Goal: Contribute content

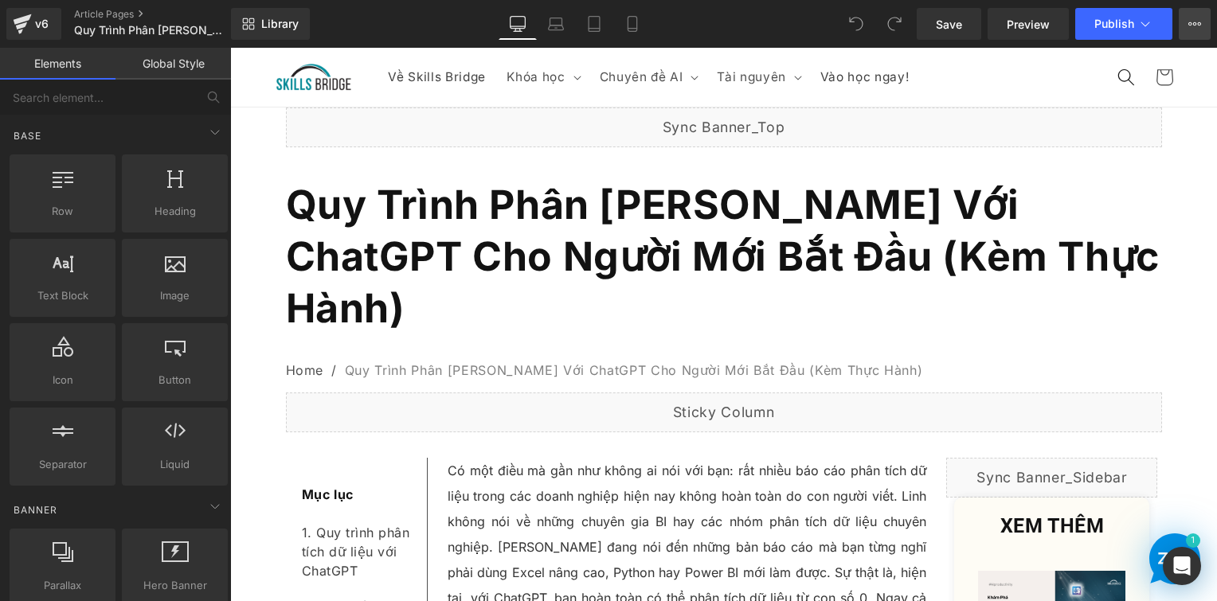
click at [1192, 25] on icon at bounding box center [1195, 24] width 13 height 13
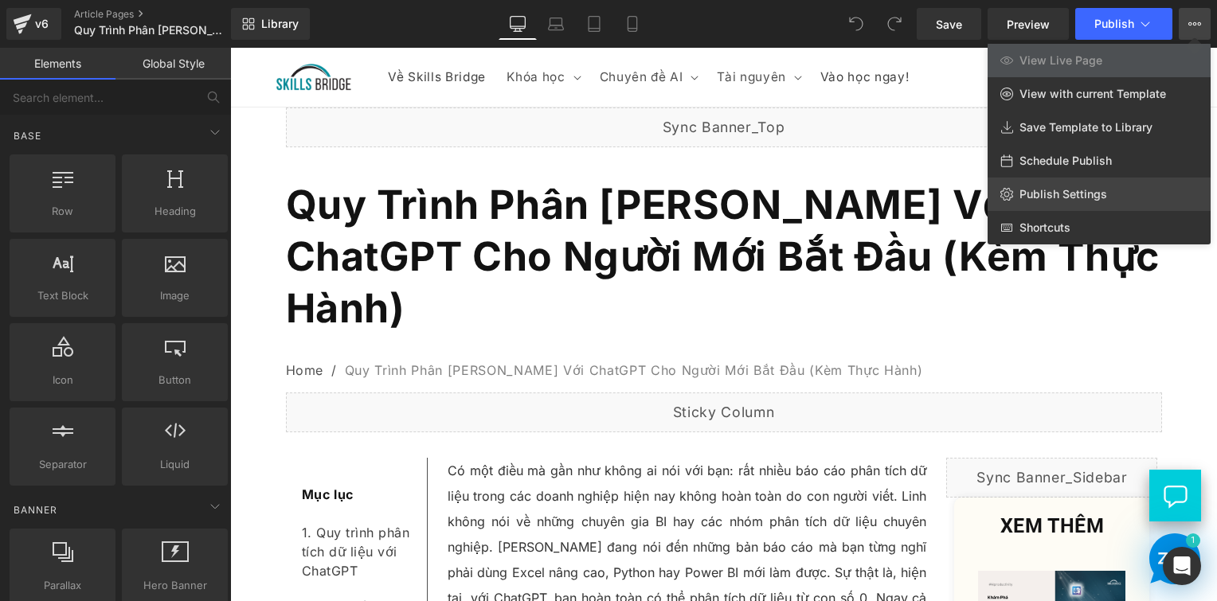
drag, startPoint x: 1091, startPoint y: 212, endPoint x: 870, endPoint y: 142, distance: 231.5
click at [1100, 190] on div "View Live Page View with current Template Save Template to Library Schedule Pub…" at bounding box center [1099, 144] width 223 height 201
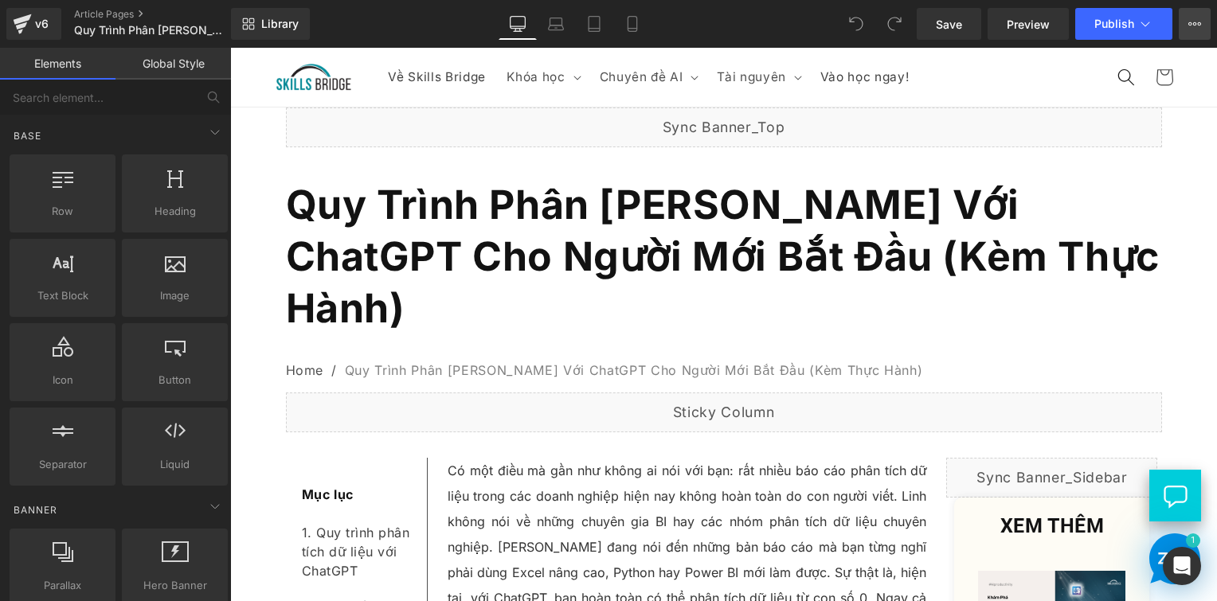
click at [1192, 29] on icon at bounding box center [1195, 24] width 13 height 13
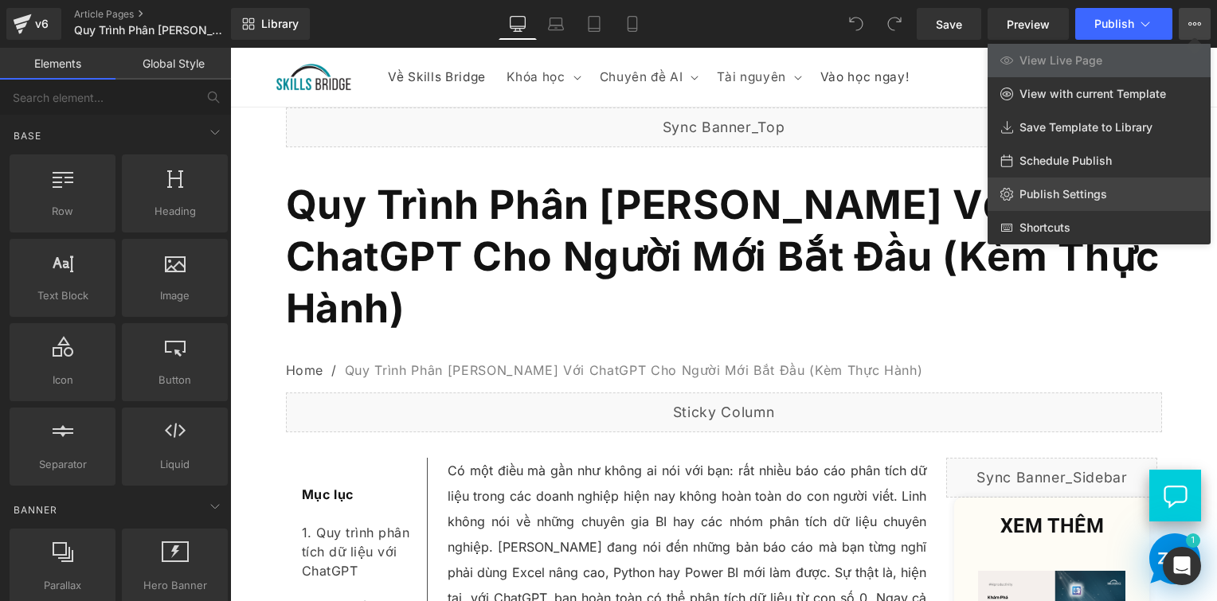
click at [1074, 199] on span "Publish Settings" at bounding box center [1064, 194] width 88 height 14
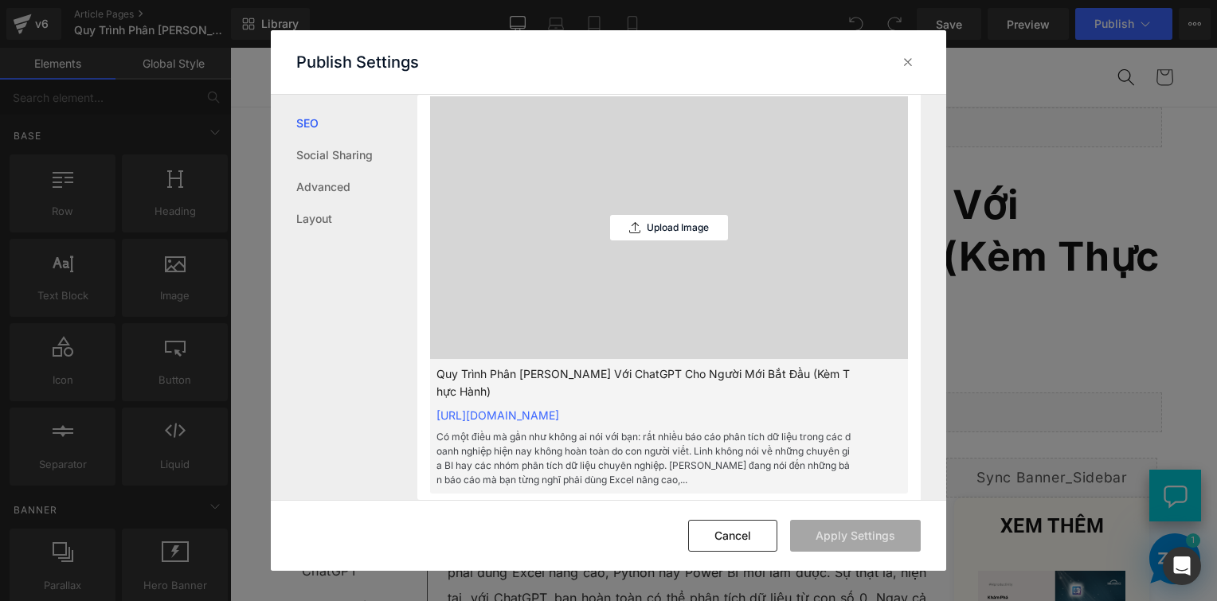
scroll to position [558, 0]
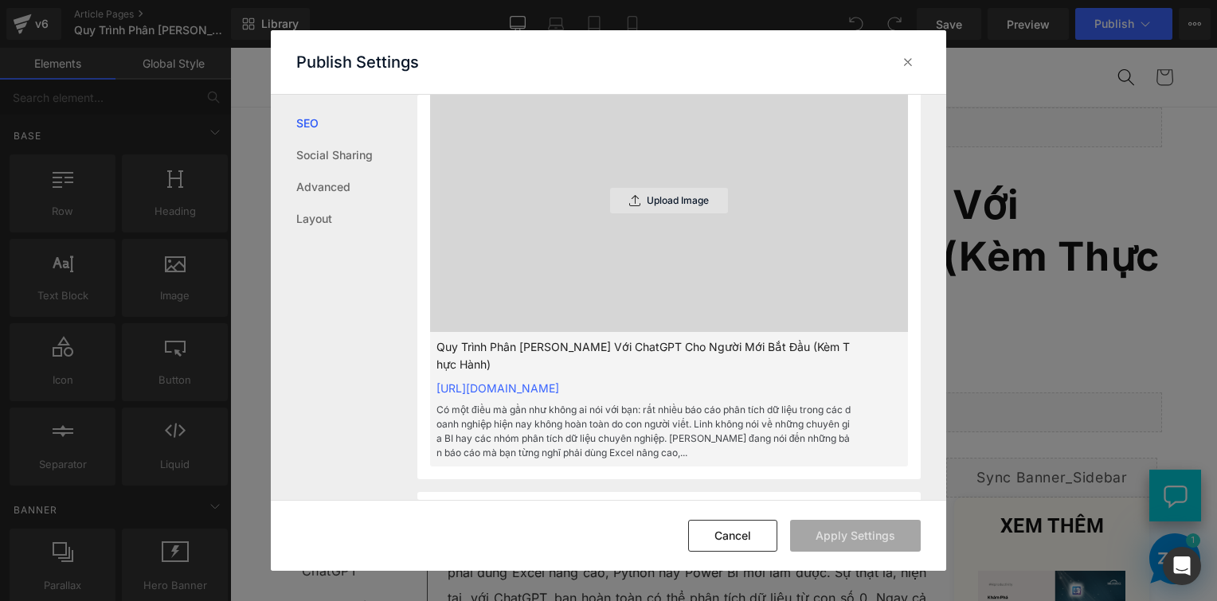
click at [667, 206] on p "Upload Image" at bounding box center [678, 200] width 62 height 11
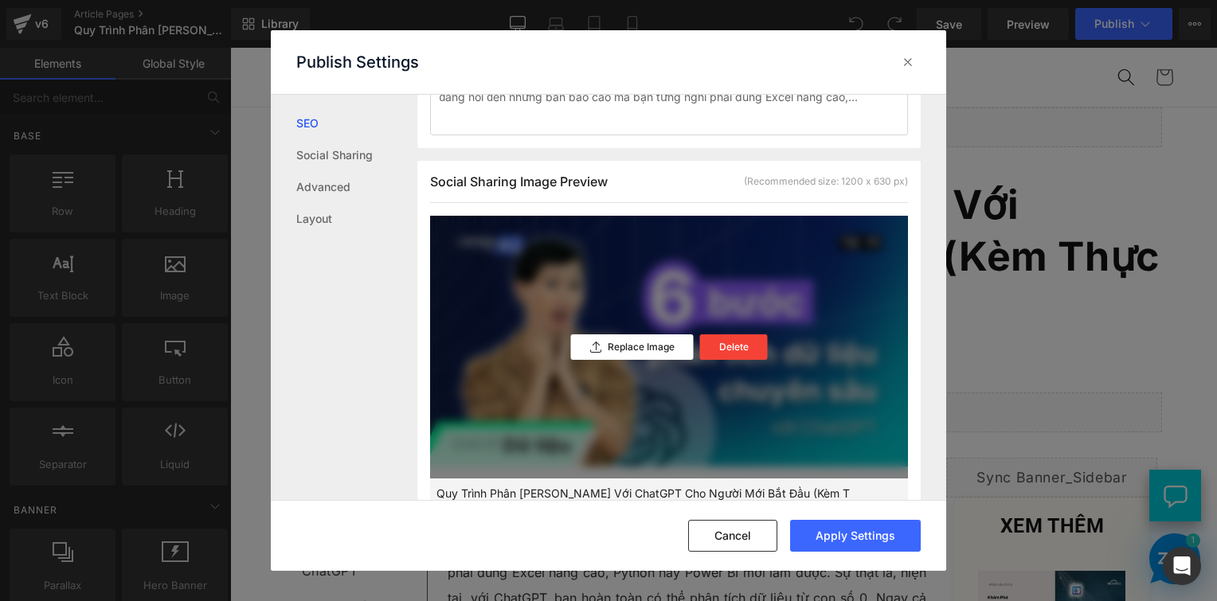
scroll to position [226, 0]
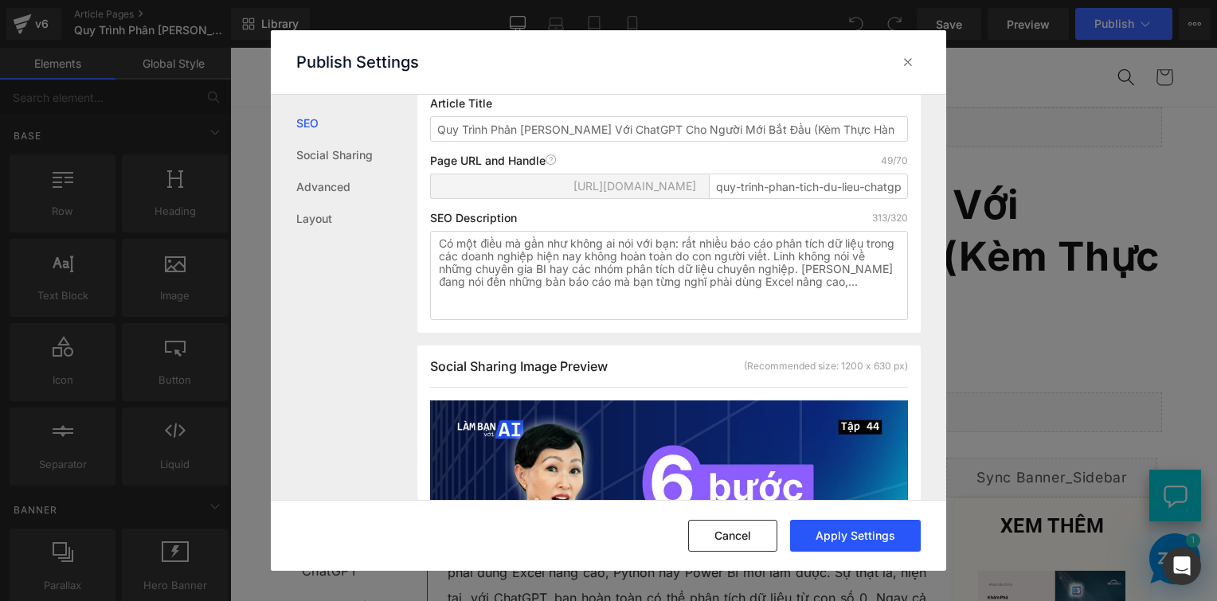
click at [870, 542] on button "Apply Settings" at bounding box center [855, 536] width 131 height 32
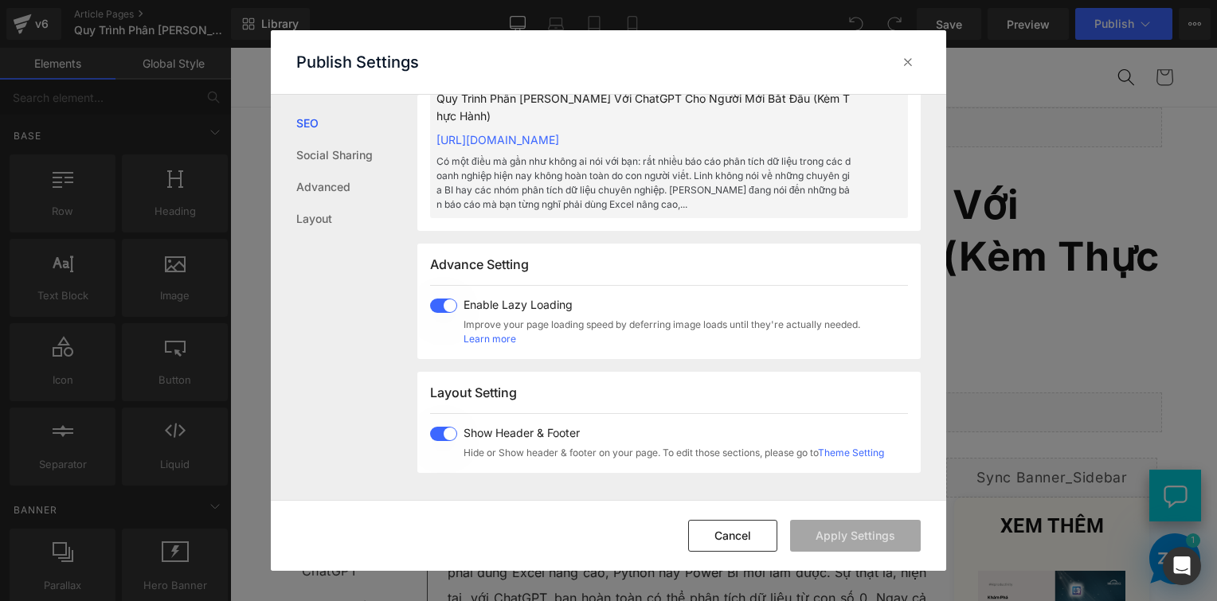
scroll to position [1102, 0]
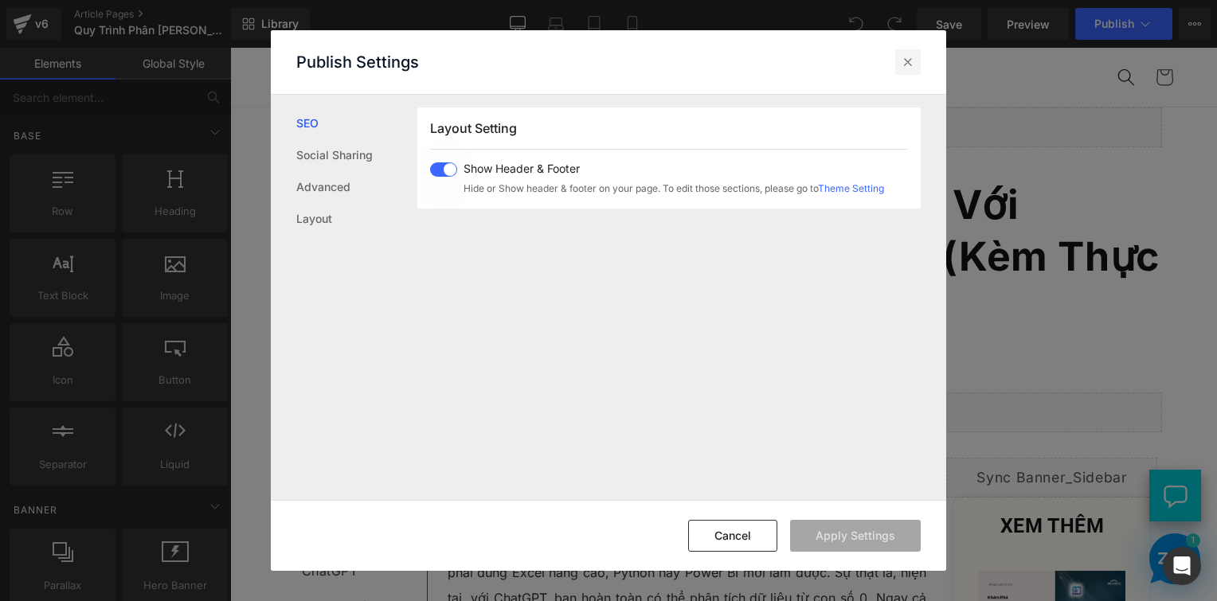
click at [911, 57] on icon at bounding box center [908, 62] width 16 height 16
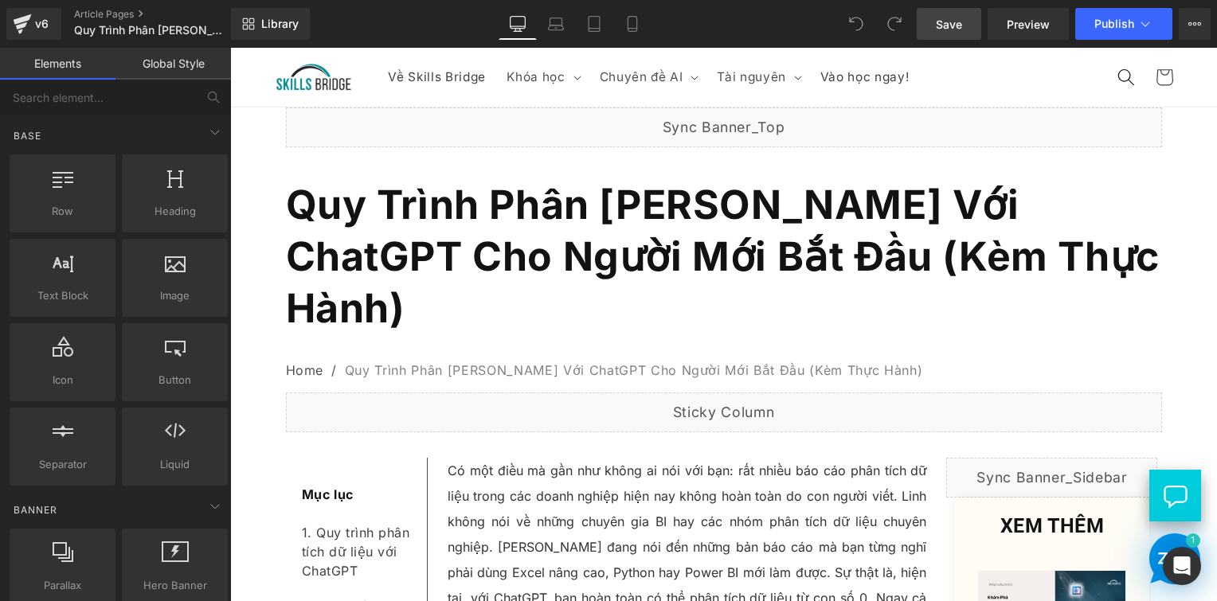
click at [956, 17] on span "Save" at bounding box center [949, 24] width 26 height 17
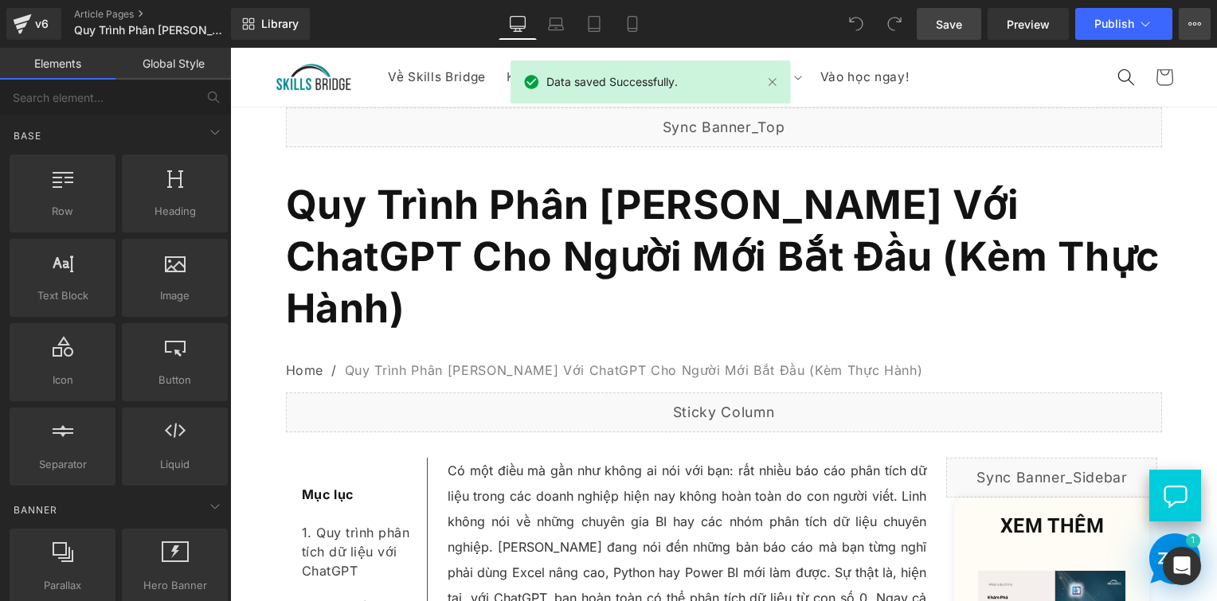
click at [1185, 25] on button "View Live Page View with current Template Save Template to Library Schedule Pub…" at bounding box center [1195, 24] width 32 height 32
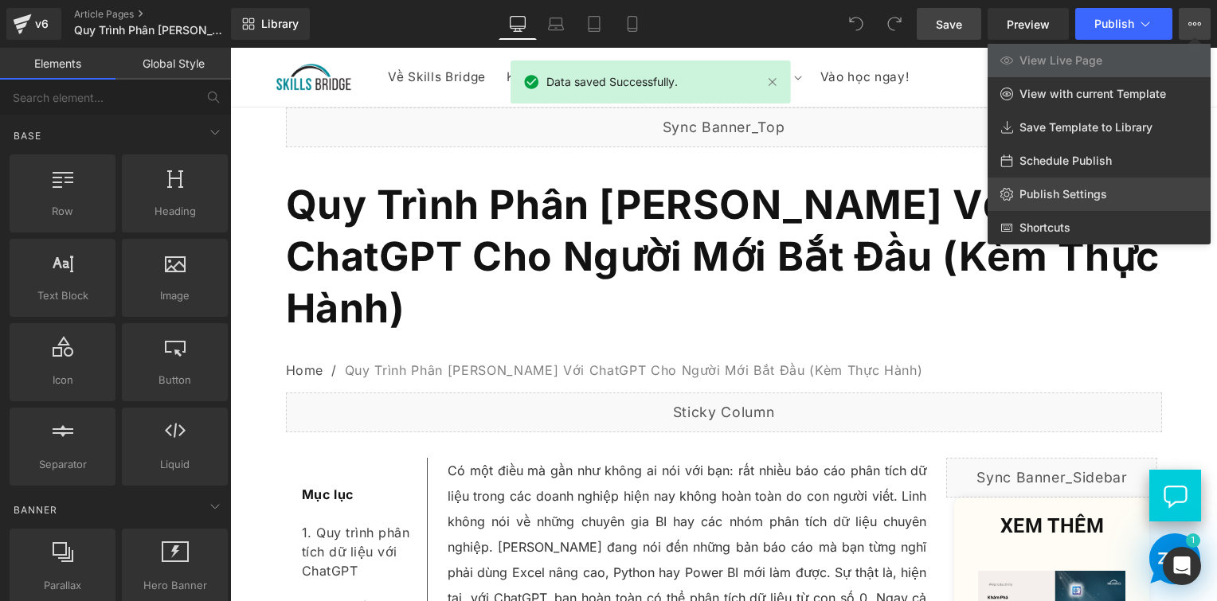
click at [1064, 194] on span "Publish Settings" at bounding box center [1064, 194] width 88 height 14
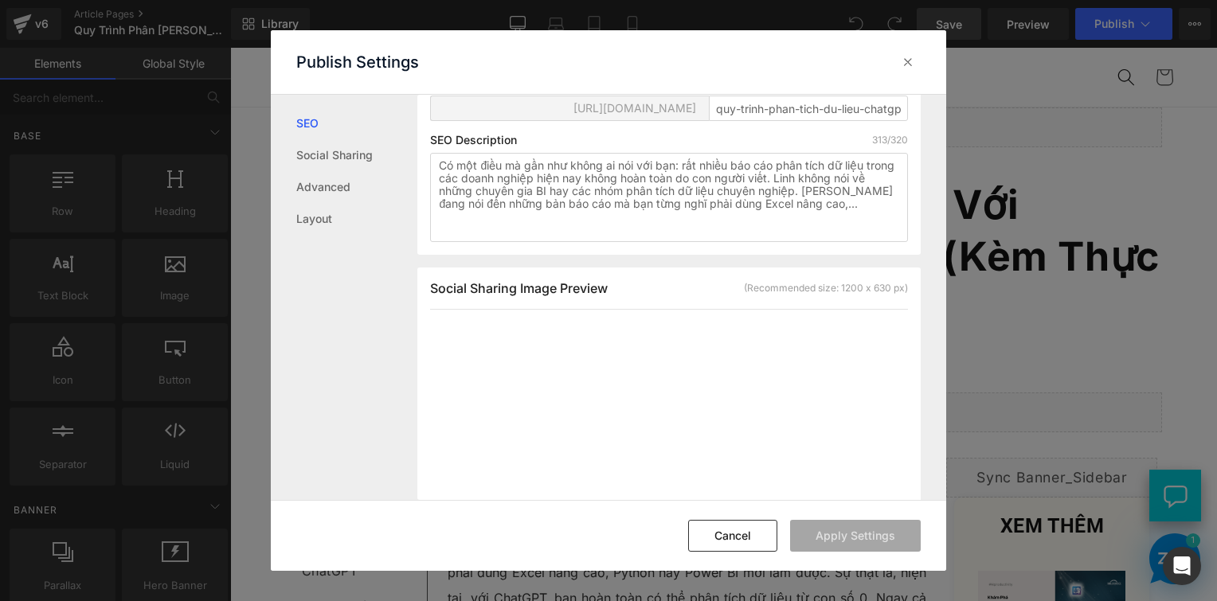
scroll to position [478, 0]
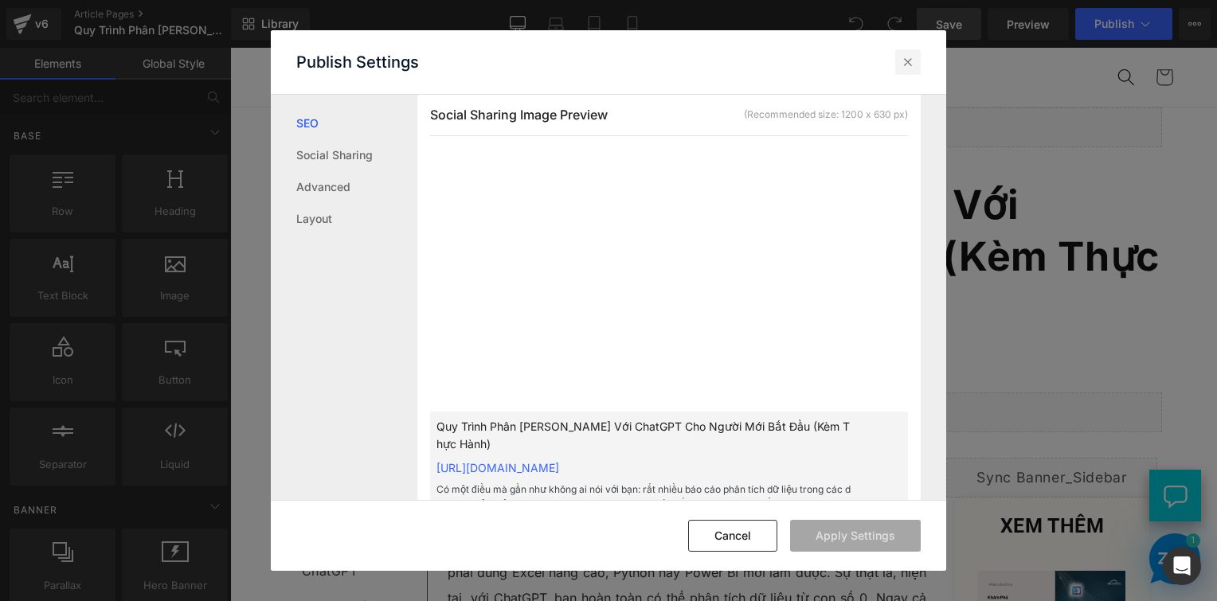
drag, startPoint x: 902, startPoint y: 56, endPoint x: 242, endPoint y: 5, distance: 661.5
click at [902, 56] on icon at bounding box center [908, 62] width 16 height 16
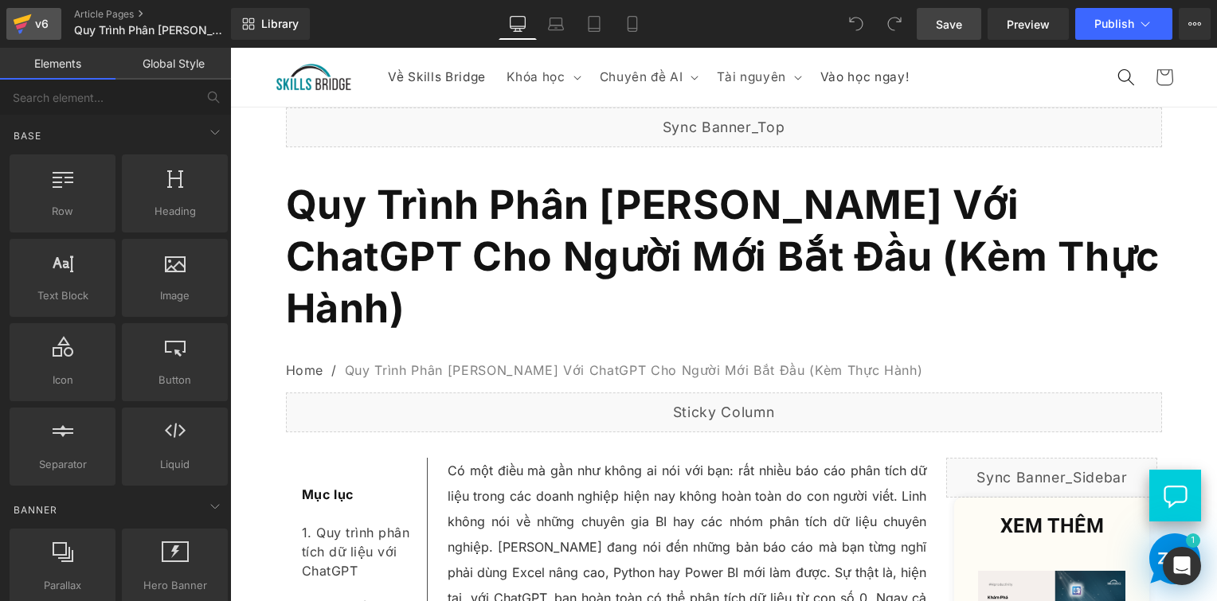
click at [25, 16] on icon at bounding box center [23, 19] width 18 height 10
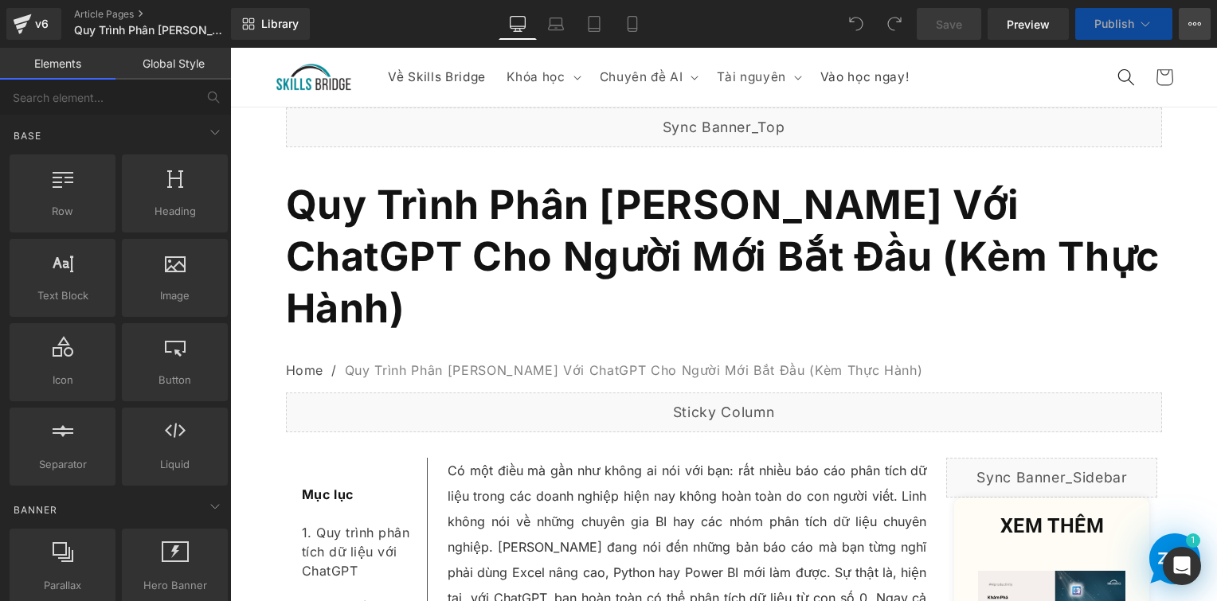
click at [1193, 22] on icon at bounding box center [1195, 24] width 13 height 13
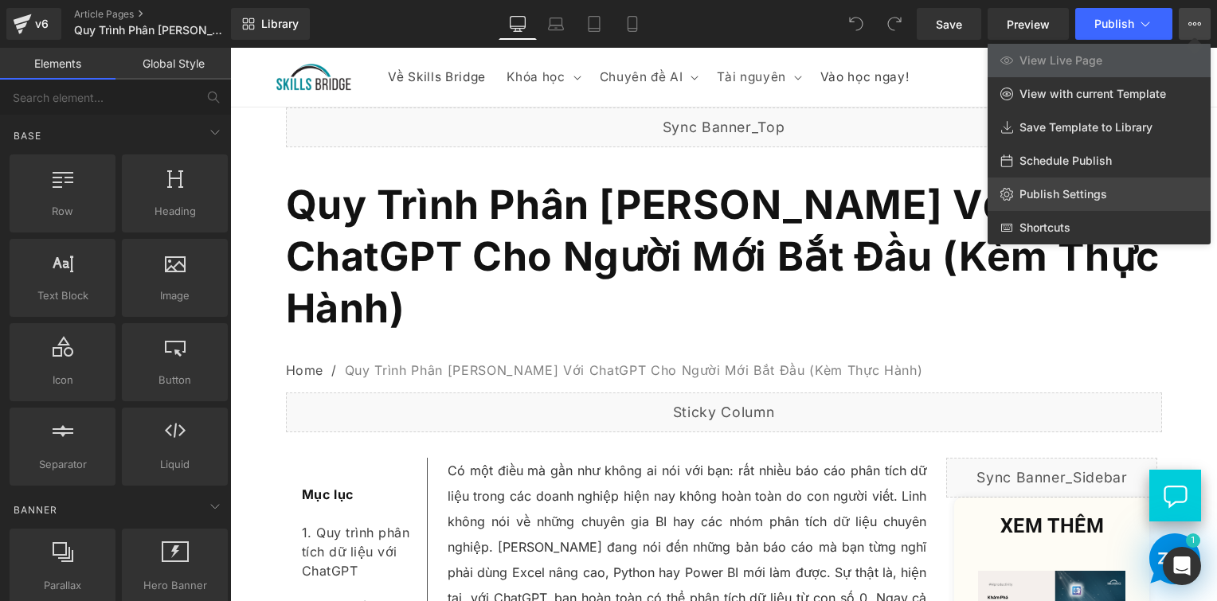
click at [1076, 190] on span "Publish Settings" at bounding box center [1064, 194] width 88 height 14
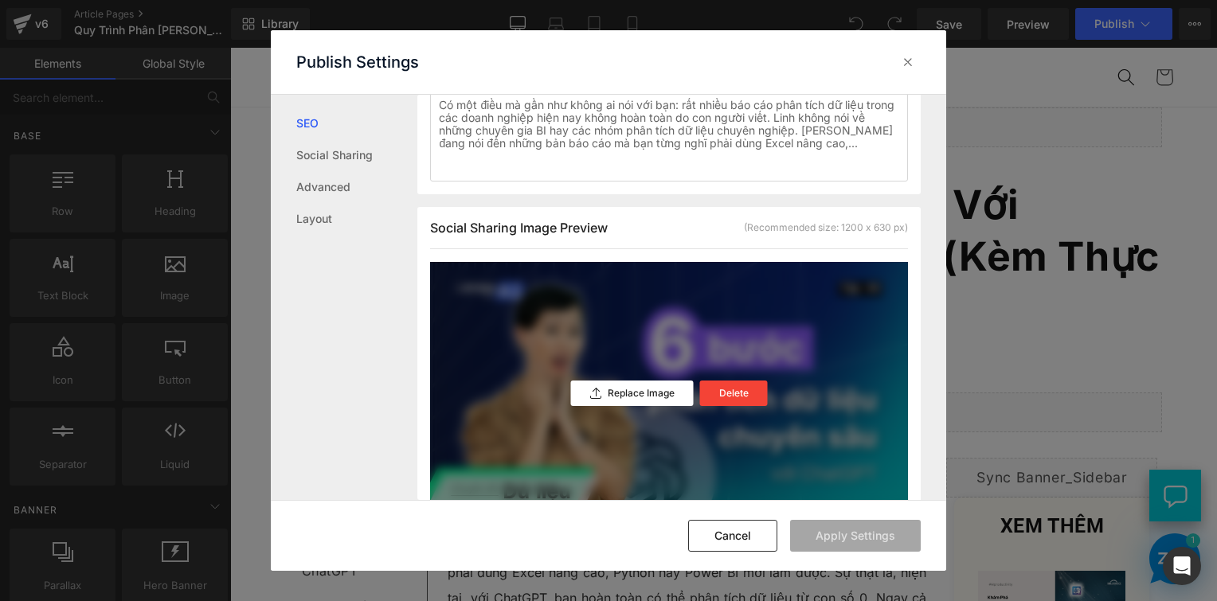
scroll to position [558, 0]
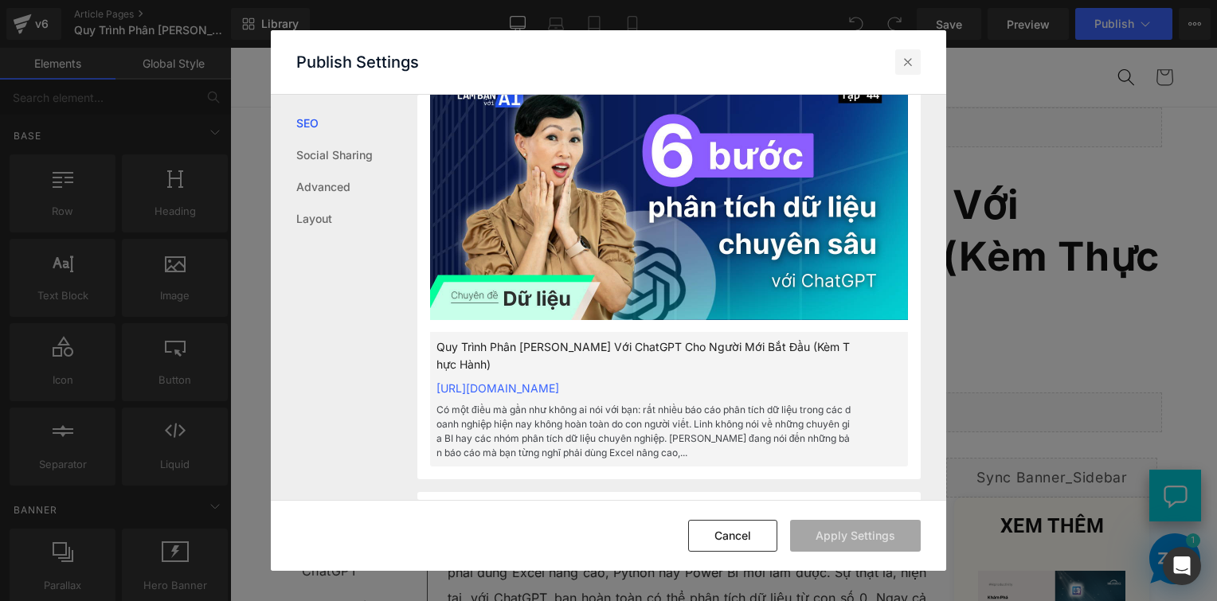
drag, startPoint x: 908, startPoint y: 61, endPoint x: 426, endPoint y: 19, distance: 483.7
click at [908, 61] on icon at bounding box center [908, 62] width 16 height 16
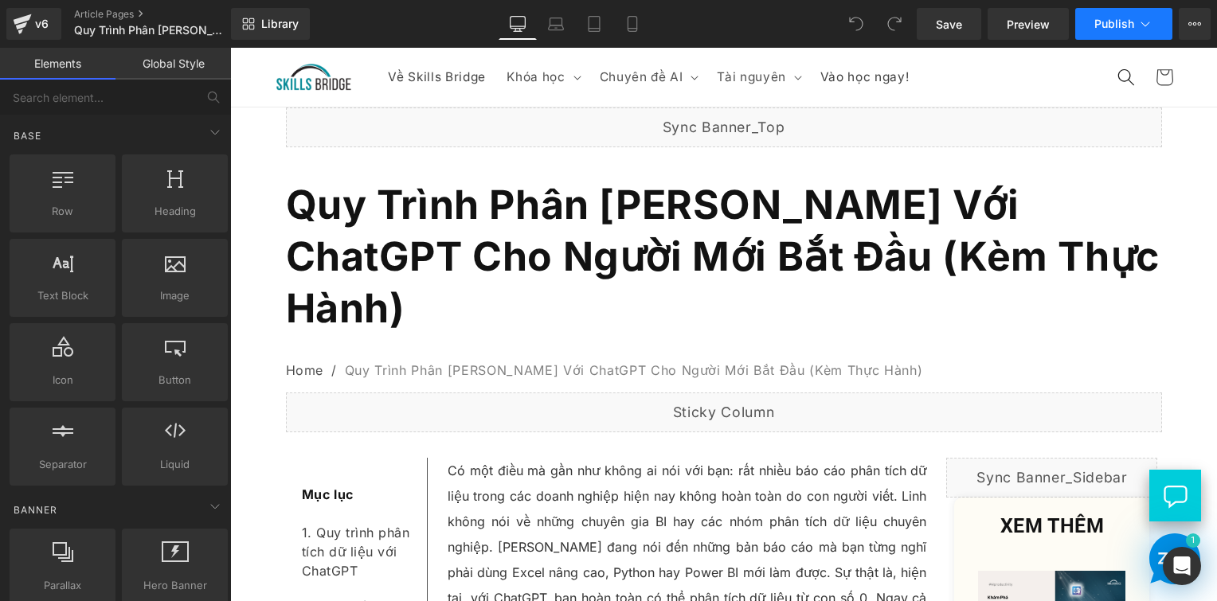
click at [1085, 22] on button "Publish" at bounding box center [1123, 24] width 97 height 32
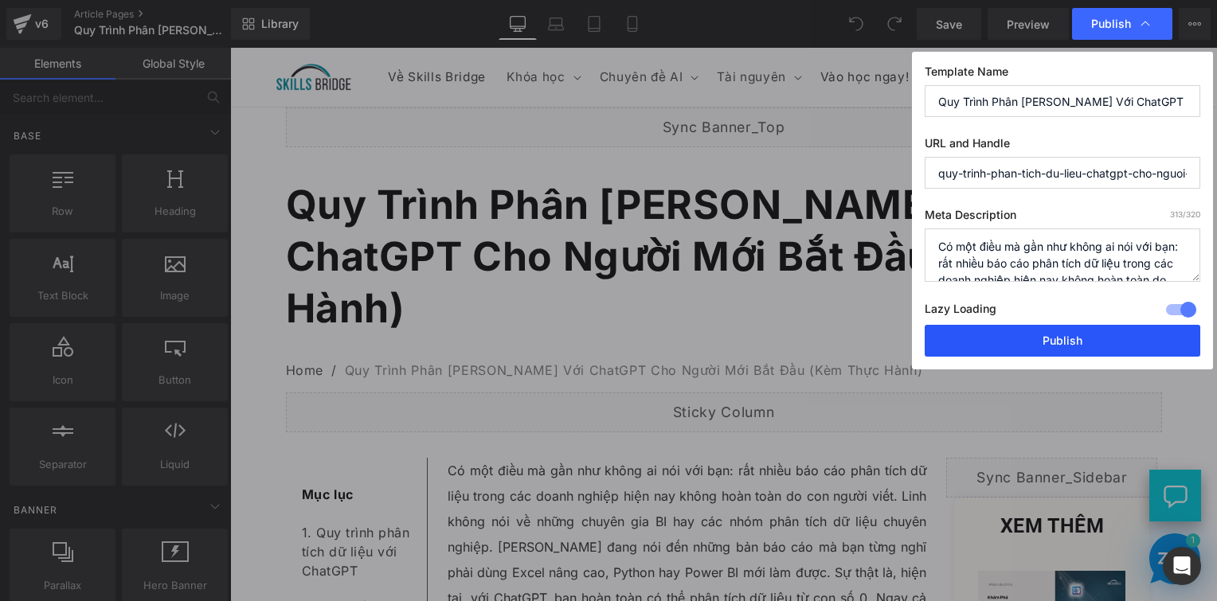
click at [1029, 339] on button "Publish" at bounding box center [1063, 341] width 276 height 32
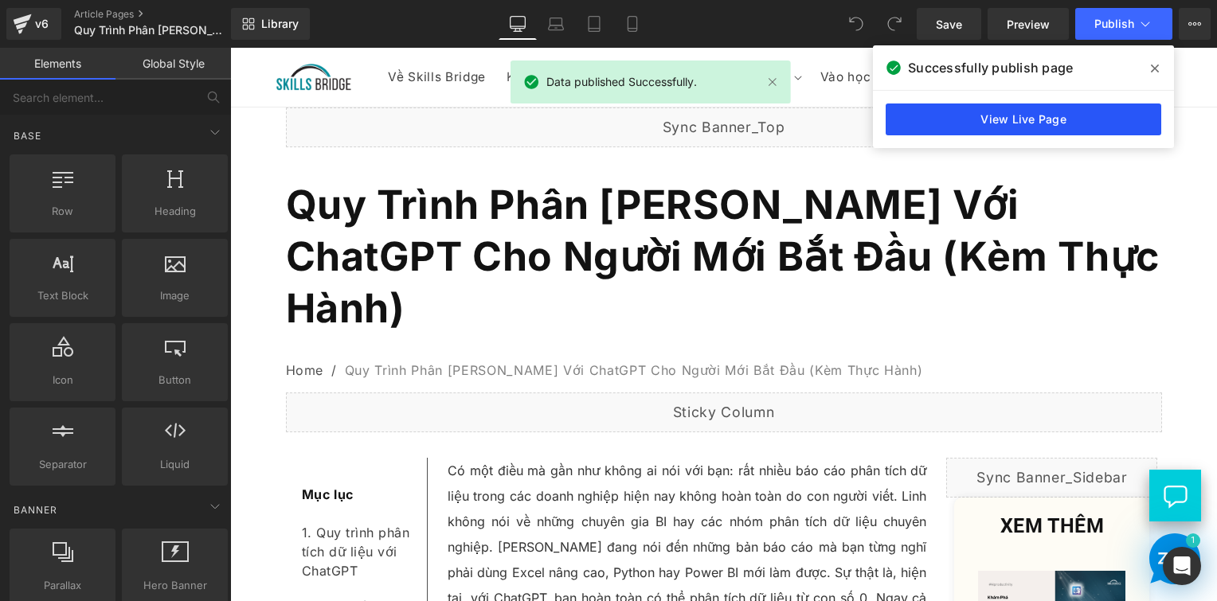
click at [1052, 115] on link "View Live Page" at bounding box center [1024, 120] width 276 height 32
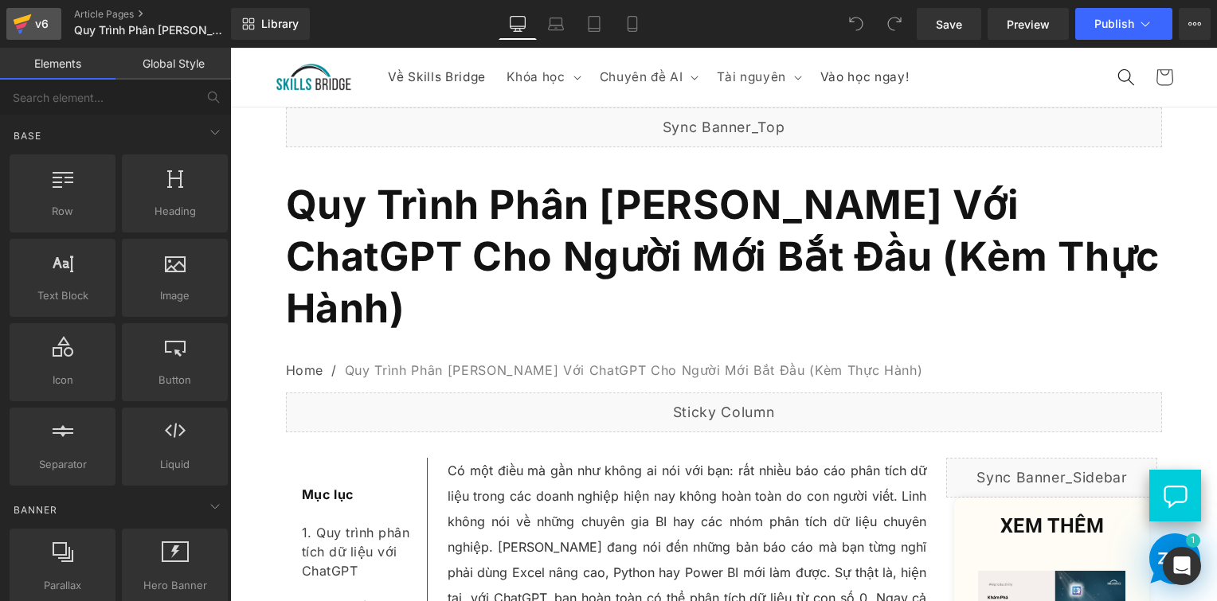
click at [25, 18] on icon at bounding box center [23, 19] width 18 height 10
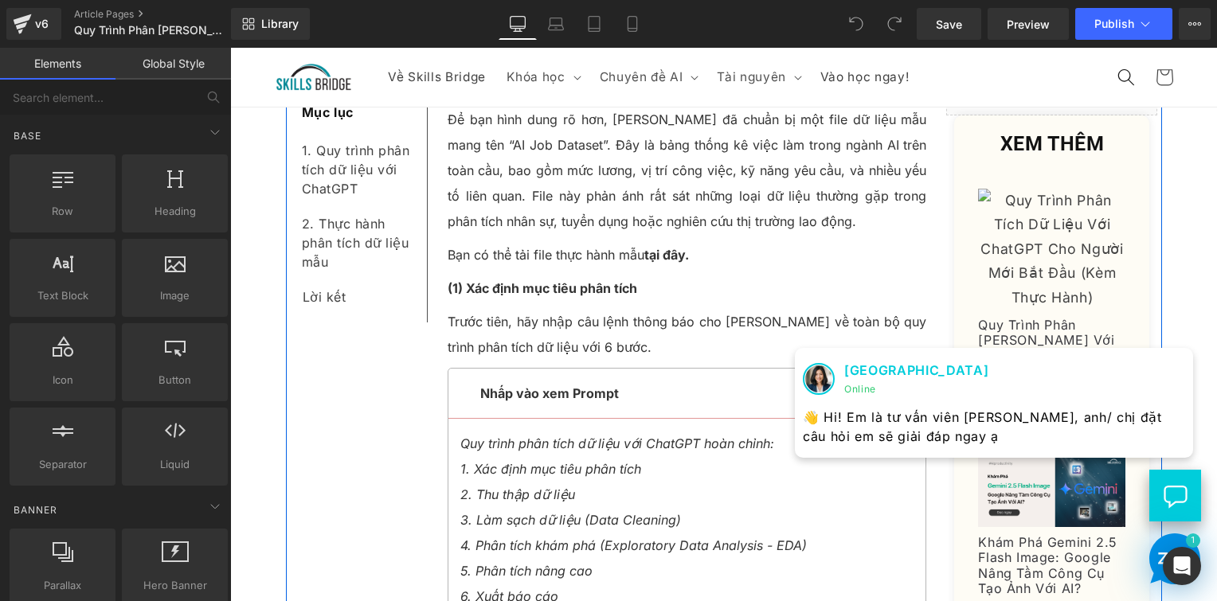
scroll to position [2629, 0]
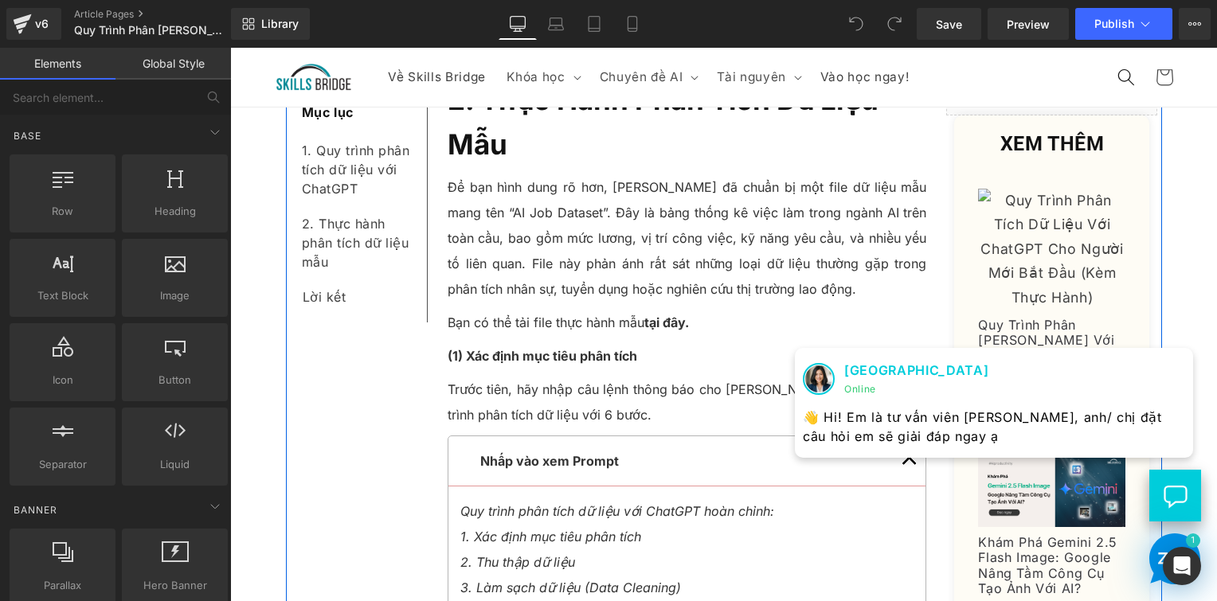
click at [644, 310] on div "Bạn có thể tải file thực hành mẫu tại đây. Text Block" at bounding box center [688, 322] width 480 height 25
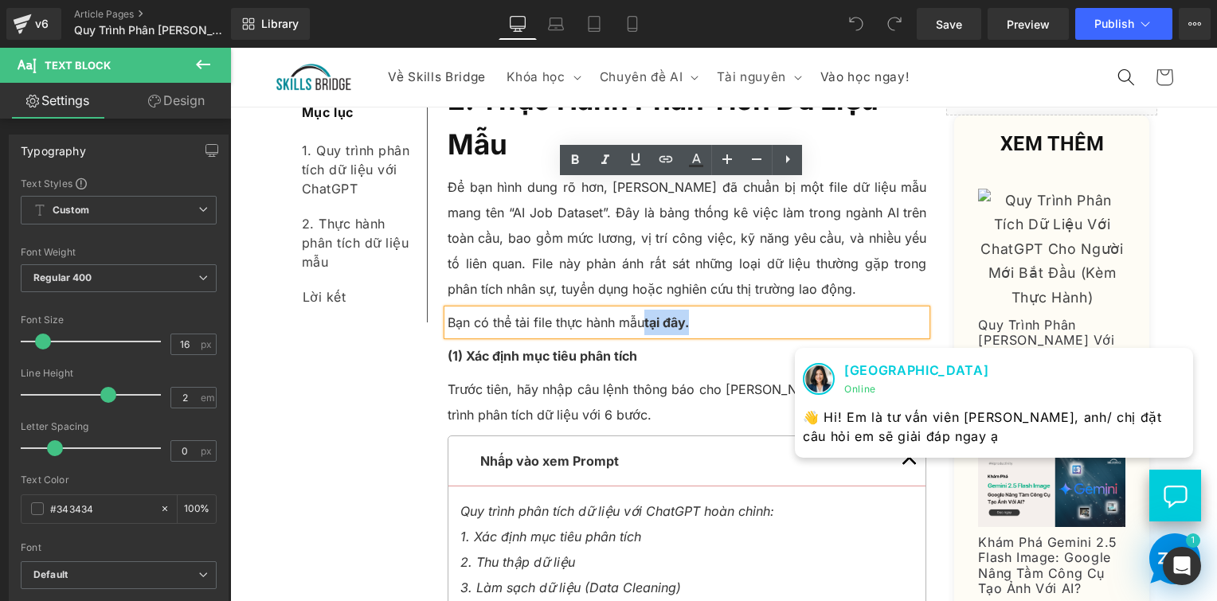
drag, startPoint x: 639, startPoint y: 194, endPoint x: 688, endPoint y: 194, distance: 49.4
click at [688, 310] on p "Bạn có thể tải file thực hành mẫu tại đây." at bounding box center [688, 322] width 480 height 25
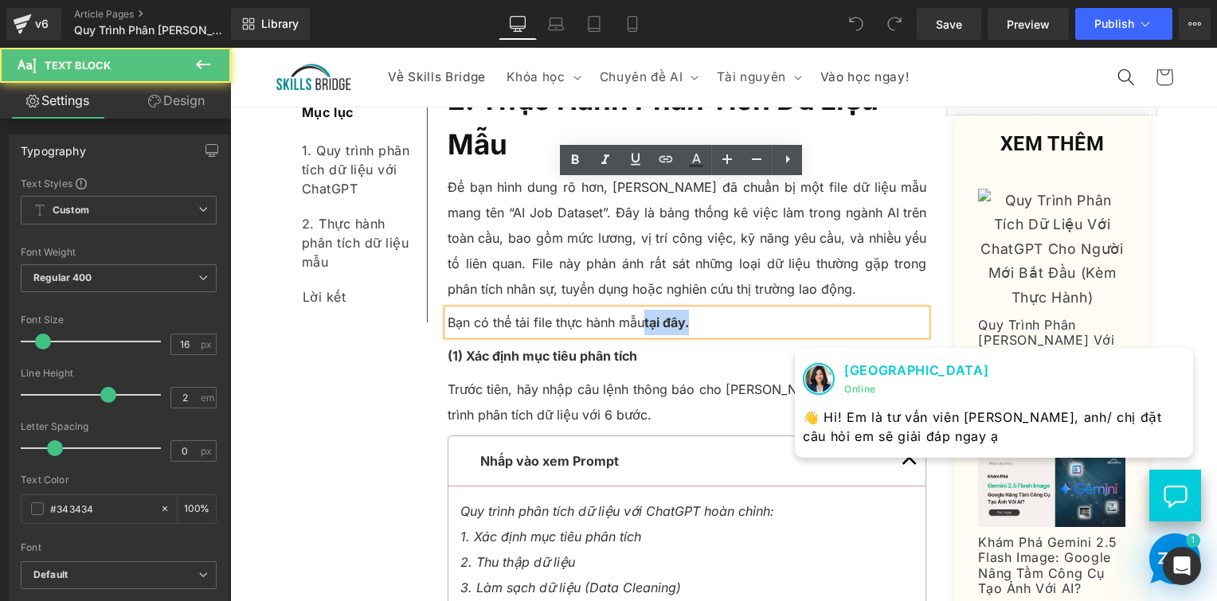
click at [689, 310] on p "Bạn có thể tải file thực hành mẫu tại đây." at bounding box center [688, 322] width 480 height 25
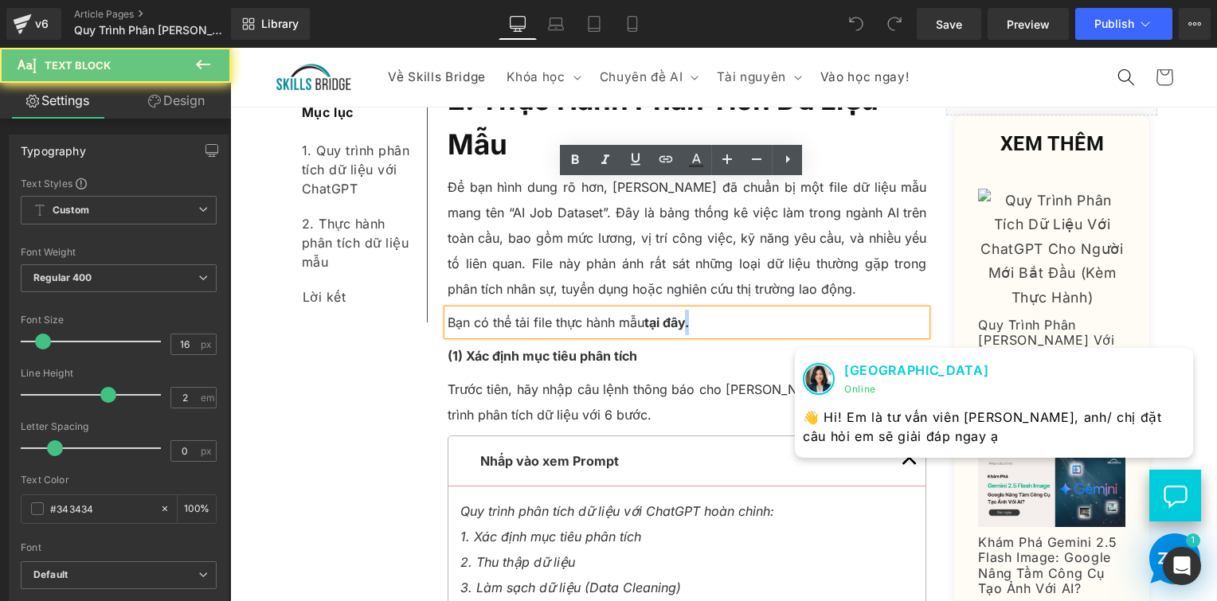
click at [682, 315] on strong "tại đây." at bounding box center [666, 323] width 45 height 16
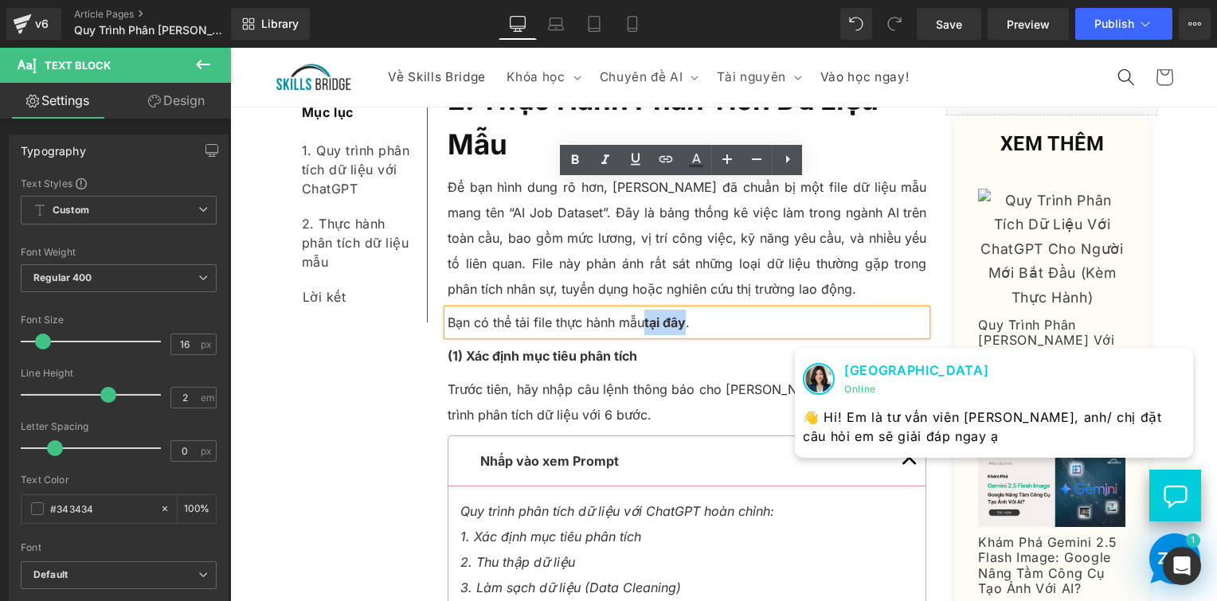
drag, startPoint x: 685, startPoint y: 193, endPoint x: 644, endPoint y: 194, distance: 41.5
click at [644, 310] on p "Bạn có thể tải file thực hành mẫu tại đây ." at bounding box center [688, 322] width 480 height 25
click at [664, 166] on icon at bounding box center [665, 159] width 19 height 19
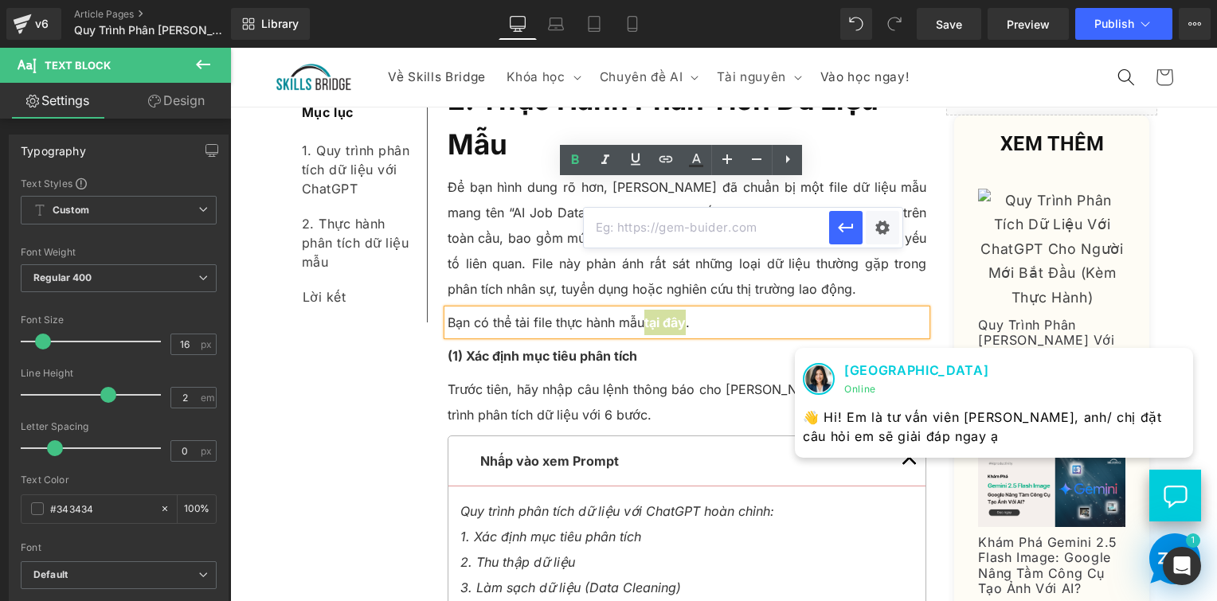
click at [703, 221] on input "text" at bounding box center [706, 228] width 245 height 40
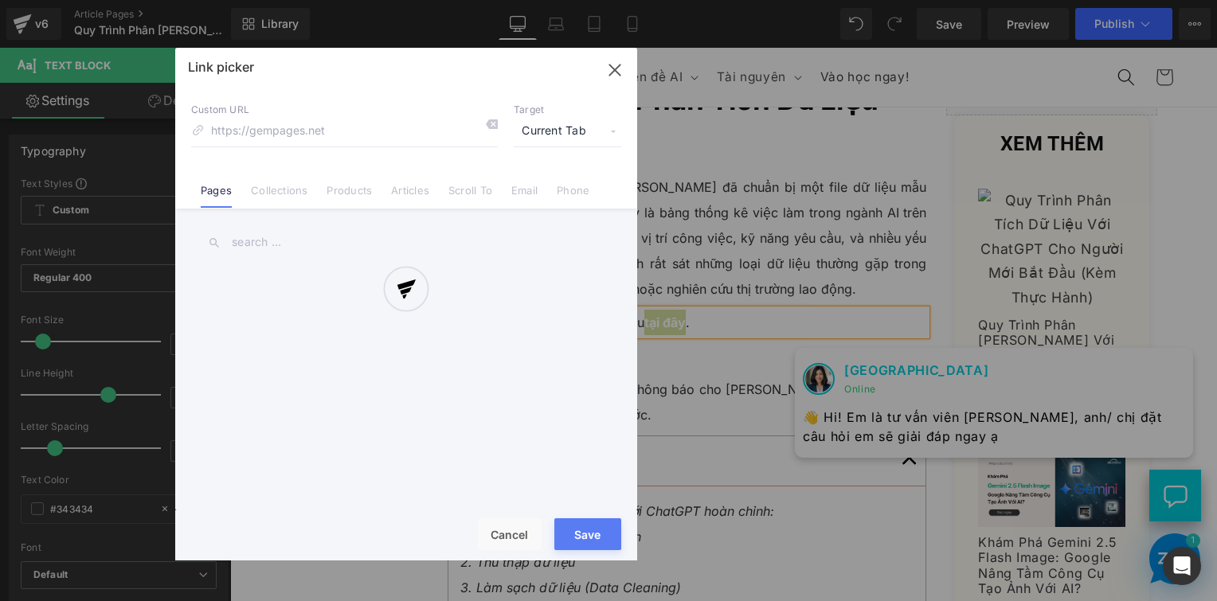
click at [884, 0] on div "Text Color Highlight Color #333333 Edit or remove link: Edit - Unlink - Cancel …" at bounding box center [608, 0] width 1217 height 0
paste input "https://docs.google.com/spreadsheets/d/1MUwEKECSUB74uS8JC-w3kAOfvoQsEerTeCC-dab…"
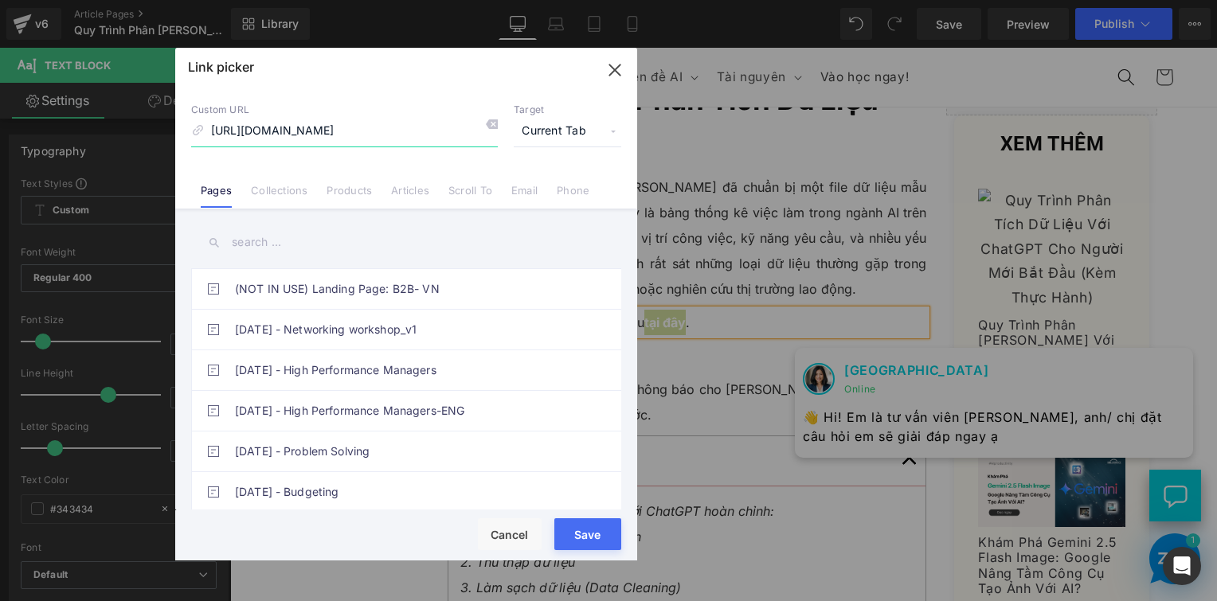
type input "https://docs.google.com/spreadsheets/d/1MUwEKECSUB74uS8JC-w3kAOfvoQsEerTeCC-dab…"
click at [582, 131] on span "Current Tab" at bounding box center [568, 131] width 108 height 30
click at [558, 188] on li "New Tab" at bounding box center [567, 188] width 123 height 28
click at [599, 542] on div "Rendering Content" at bounding box center [609, 539] width 98 height 18
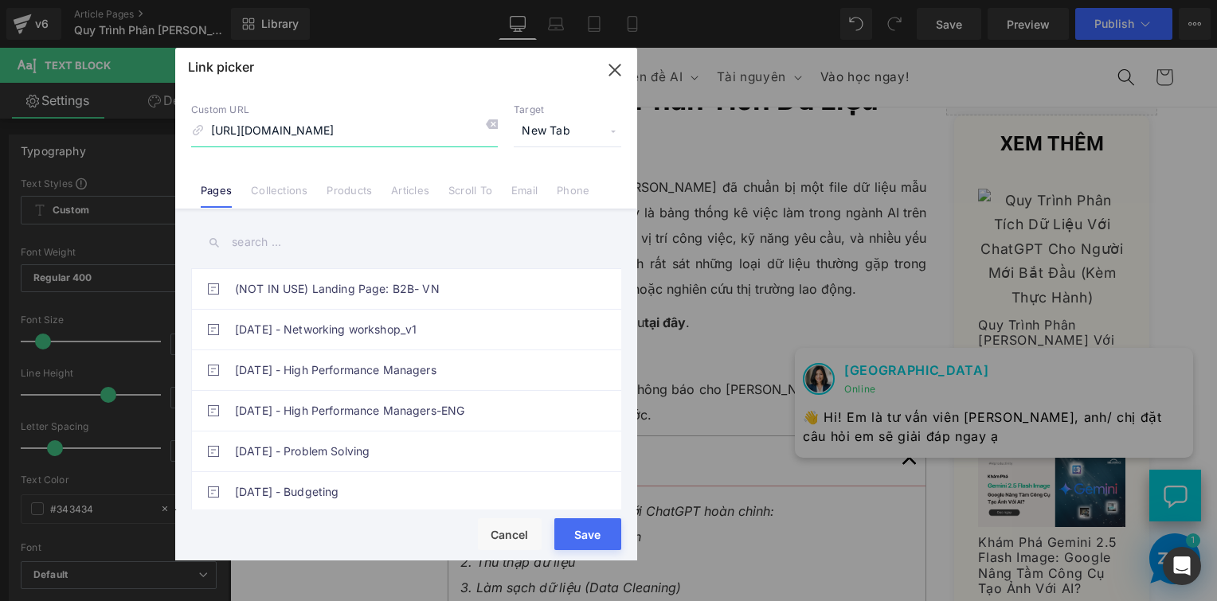
click at [423, 137] on input "https://docs.google.com/spreadsheets/d/1MUwEKECSUB74uS8JC-w3kAOfvoQsEerTeCC-dab…" at bounding box center [344, 131] width 307 height 30
click at [599, 533] on div "Rendering Content" at bounding box center [609, 539] width 98 height 18
click at [615, 529] on button "Save" at bounding box center [587, 535] width 67 height 32
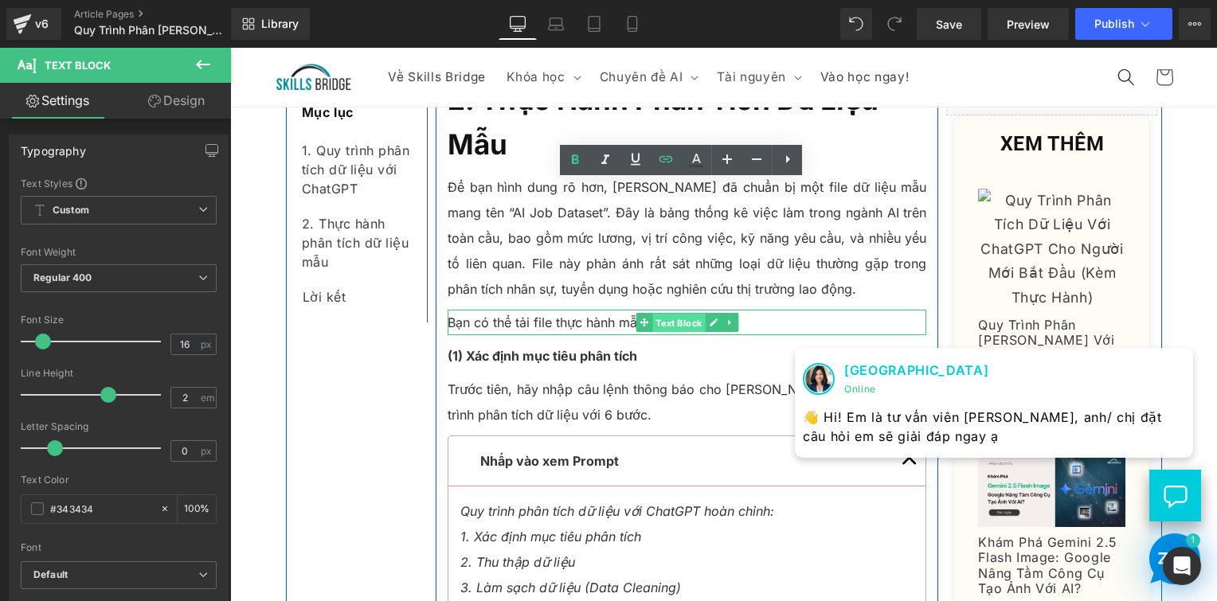
click at [652, 314] on span "Text Block" at bounding box center [678, 323] width 53 height 19
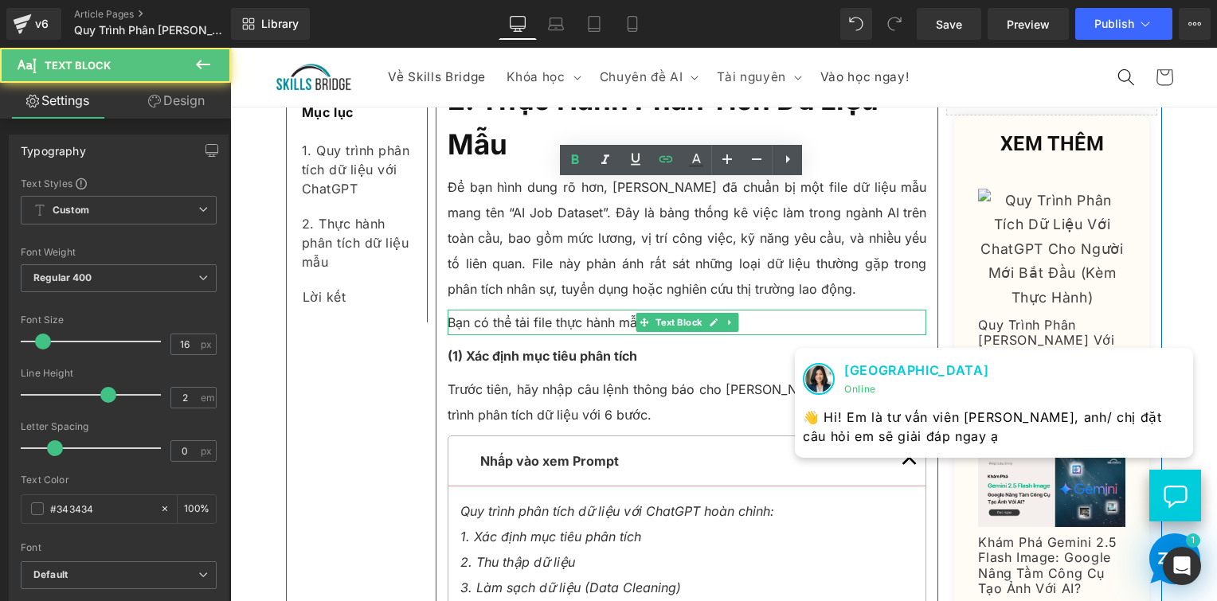
click at [559, 310] on p "Bạn có thể tải file thực hành mẫu tại đây ." at bounding box center [688, 322] width 480 height 25
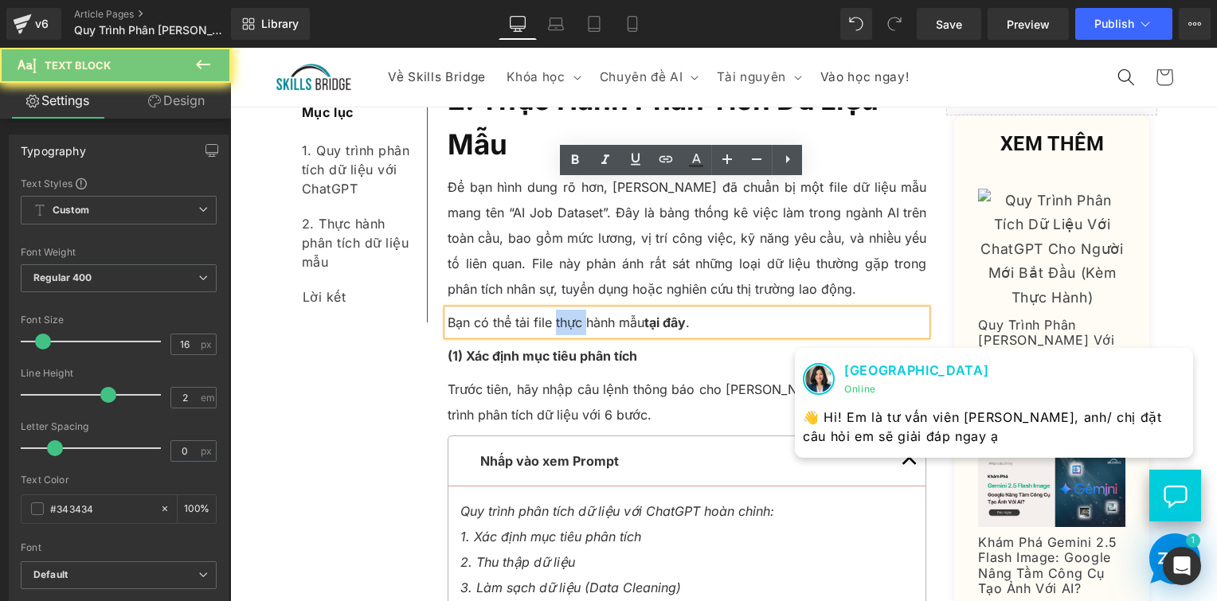
drag, startPoint x: 558, startPoint y: 191, endPoint x: 648, endPoint y: 192, distance: 89.2
click at [565, 310] on p "Bạn có thể tải file thực hành mẫu tại đây ." at bounding box center [688, 322] width 480 height 25
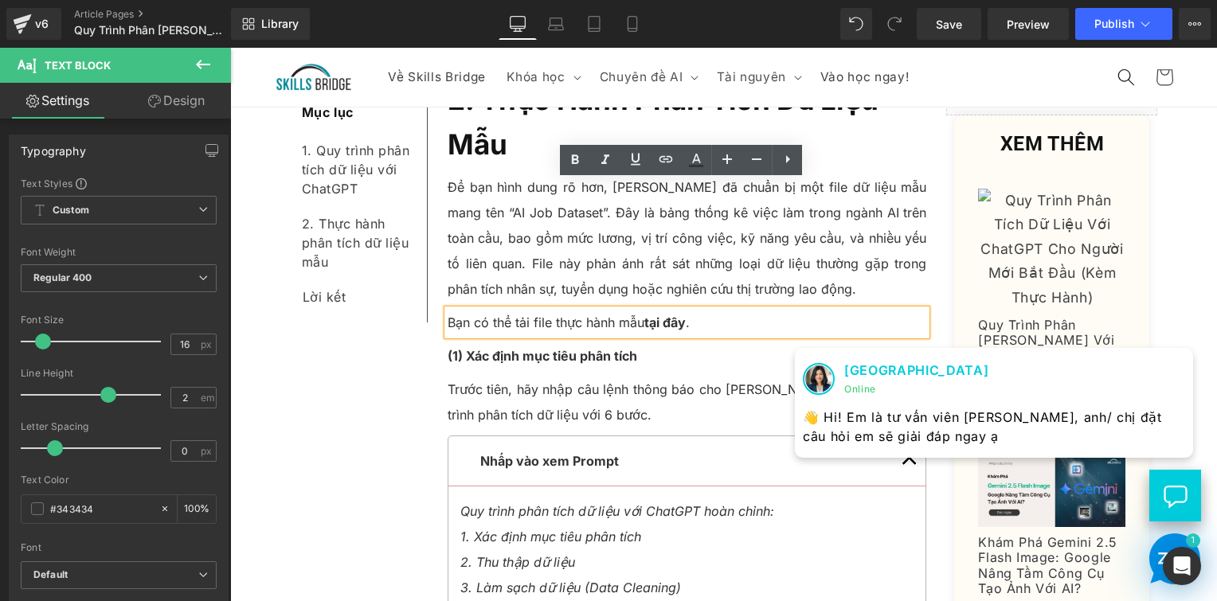
click at [652, 315] on strong "tại đây" at bounding box center [664, 323] width 41 height 16
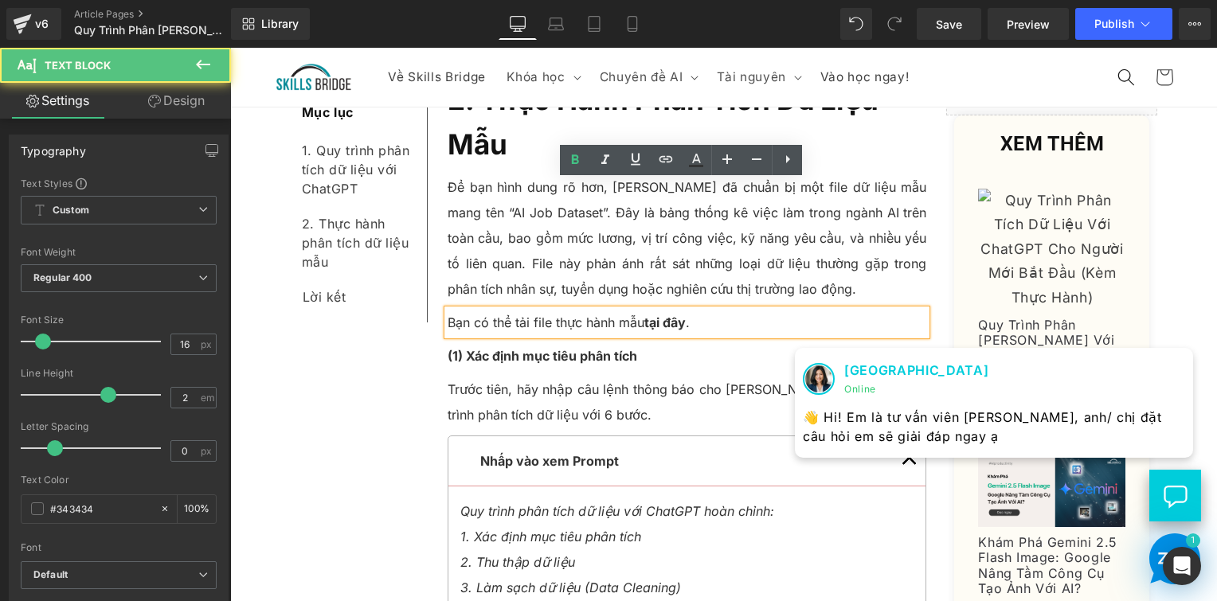
click at [638, 310] on p "Bạn có thể tải file thực hành mẫu tại đây ." at bounding box center [688, 322] width 480 height 25
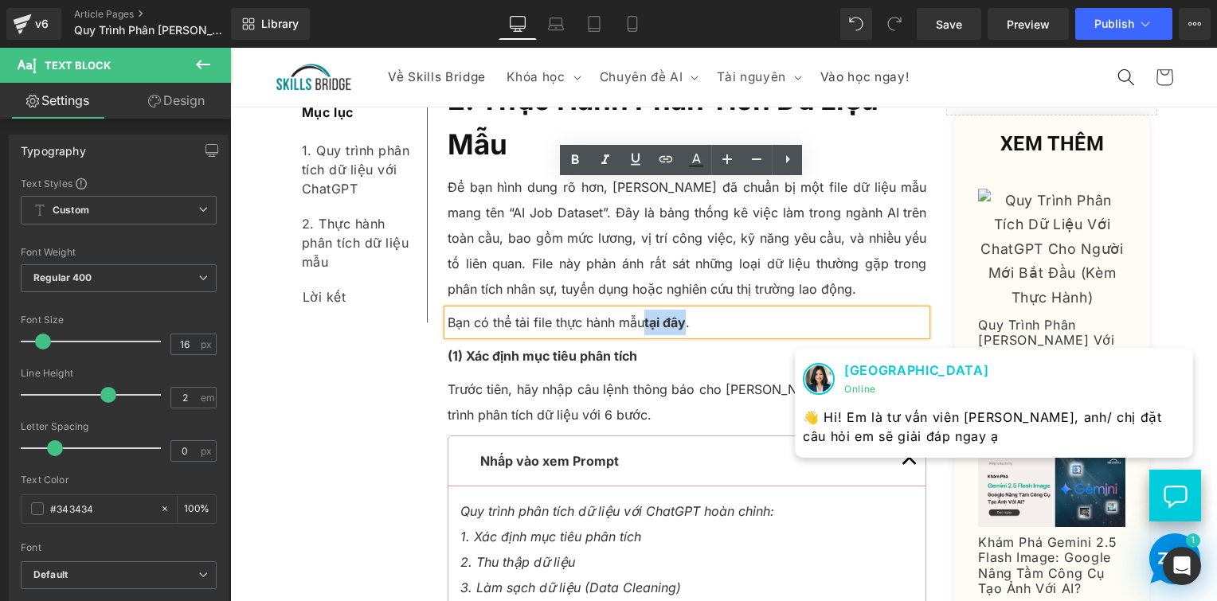
drag, startPoint x: 642, startPoint y: 193, endPoint x: 680, endPoint y: 191, distance: 38.3
click at [680, 315] on strong "tại đây" at bounding box center [664, 323] width 41 height 16
click at [663, 163] on icon at bounding box center [665, 159] width 19 height 19
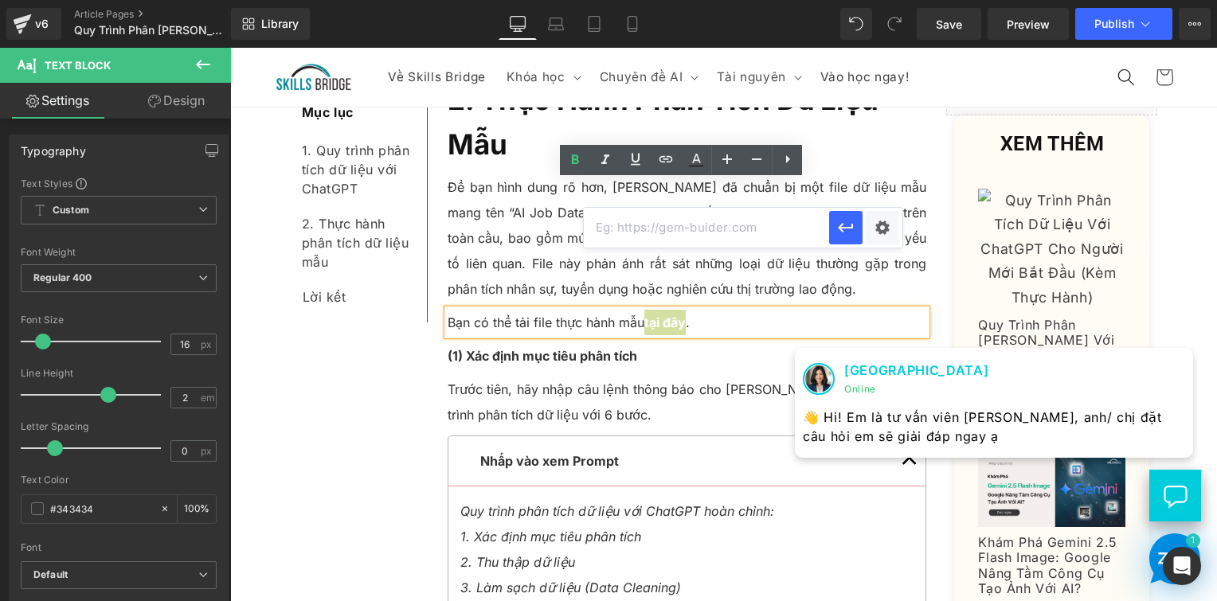
click at [651, 227] on input "text" at bounding box center [706, 228] width 245 height 40
paste input "https://docs.google.com/spreadsheets/d/1MUwEKECSUB74uS8JC-w3kAOfvoQsEerTeCC-dab…"
type input "https://docs.google.com/spreadsheets/d/1MUwEKECSUB74uS8JC-w3kAOfvoQsEerTeCC-dab…"
click at [860, 233] on button "button" at bounding box center [845, 227] width 33 height 33
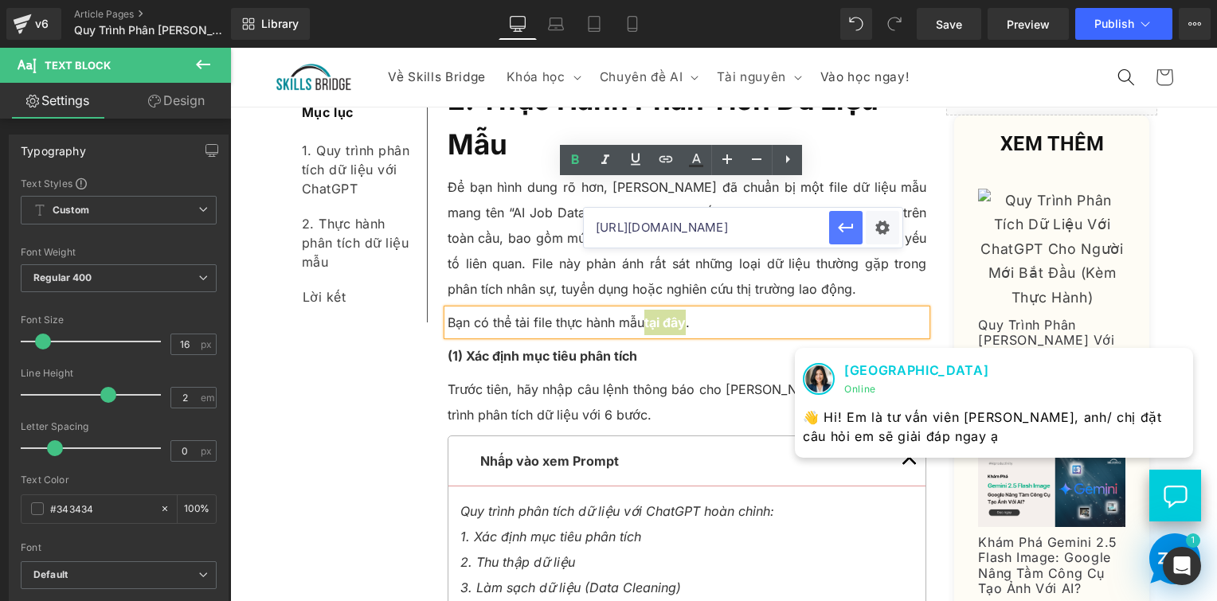
scroll to position [0, 0]
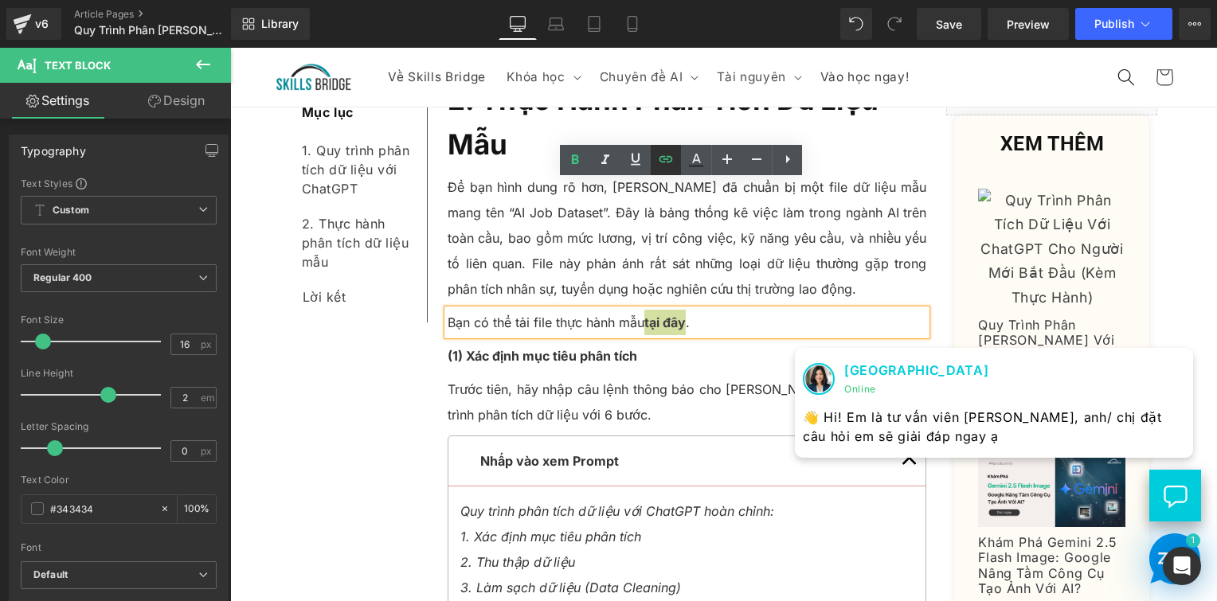
click at [669, 163] on icon at bounding box center [667, 159] width 14 height 6
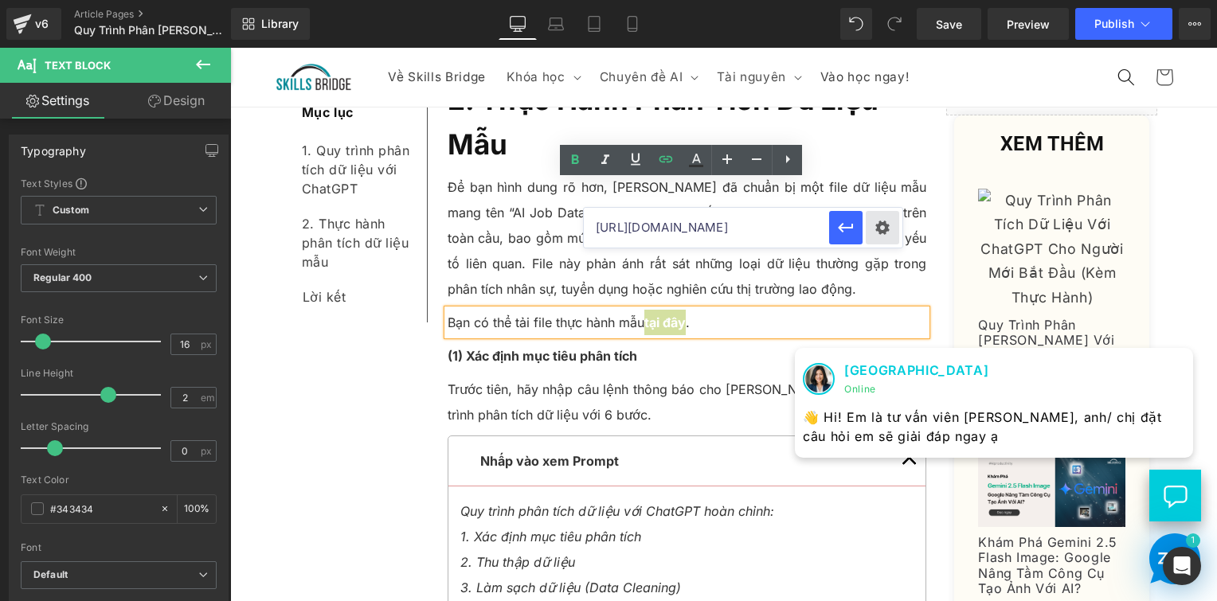
click at [869, 0] on div "Text Color Highlight Color #333333 Edit or remove link: Edit - Unlink - Cancel …" at bounding box center [608, 0] width 1217 height 0
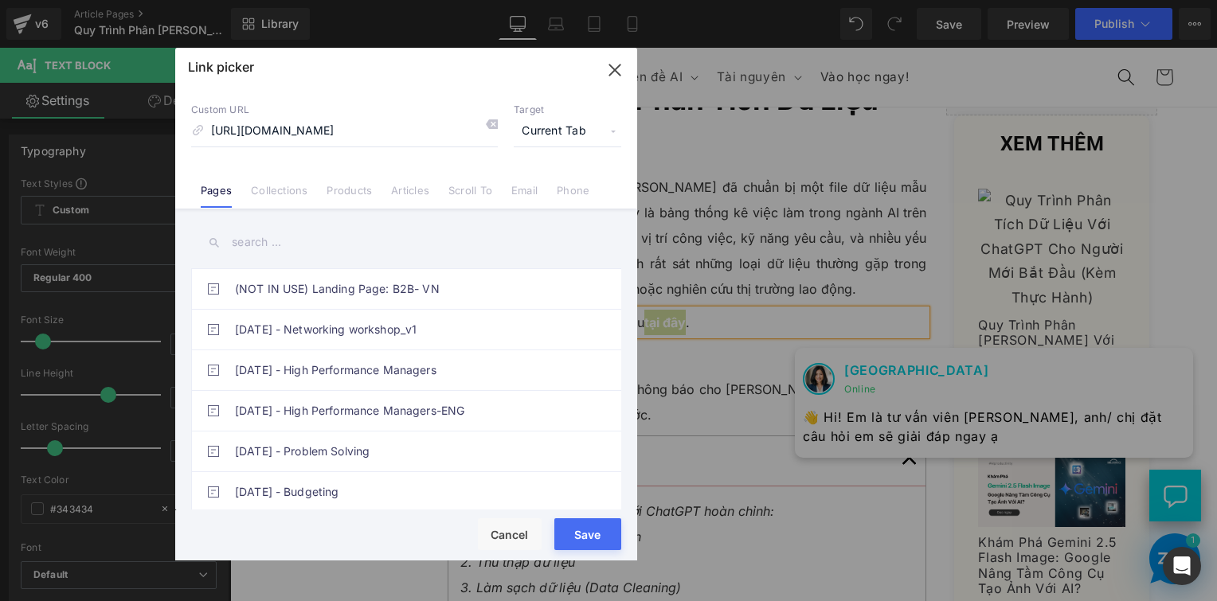
click at [596, 125] on span "Current Tab" at bounding box center [568, 131] width 108 height 30
click at [564, 182] on li "New Tab" at bounding box center [567, 188] width 123 height 28
click at [586, 531] on div "Rendering Content" at bounding box center [609, 539] width 98 height 18
click at [615, 550] on div "Save Cancel" at bounding box center [406, 536] width 462 height 50
click at [616, 546] on div "Rendering Content" at bounding box center [609, 539] width 98 height 18
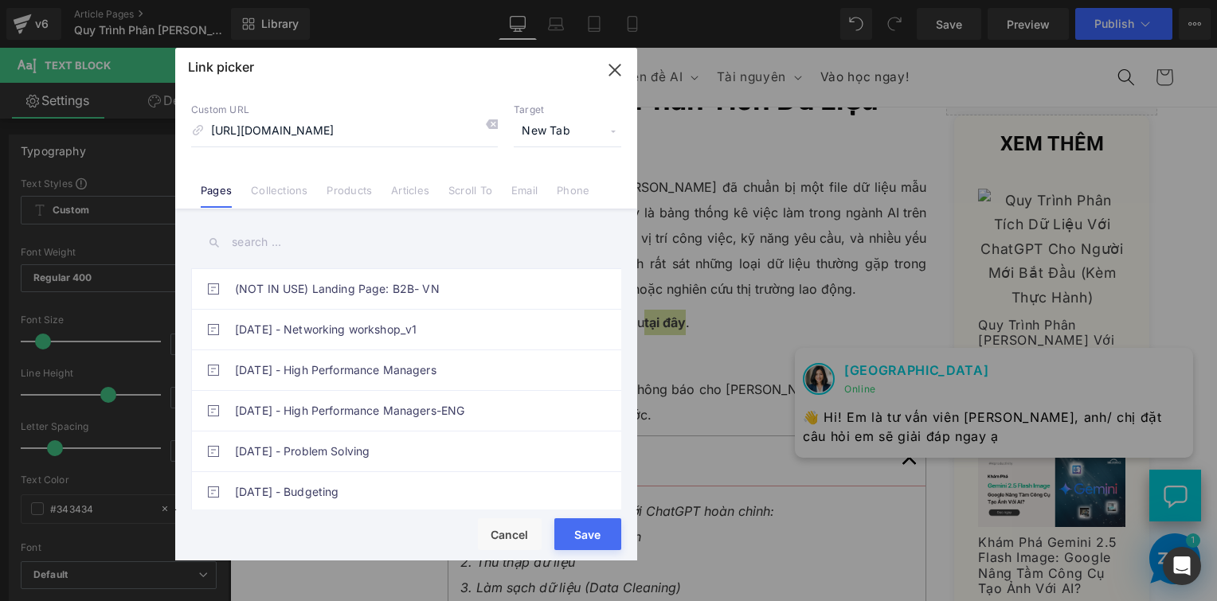
click at [617, 548] on button "Save" at bounding box center [587, 535] width 67 height 32
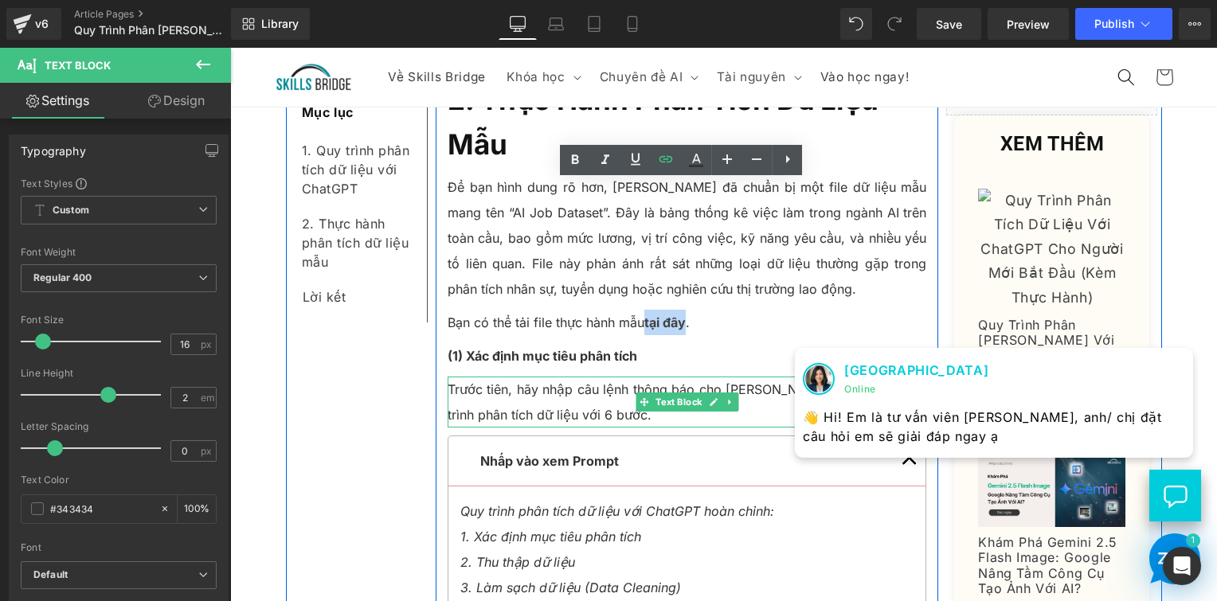
click at [653, 377] on p "Trước tiên, hãy nhập câu lệnh thông báo cho [PERSON_NAME] về toàn bộ quy trình …" at bounding box center [688, 402] width 480 height 51
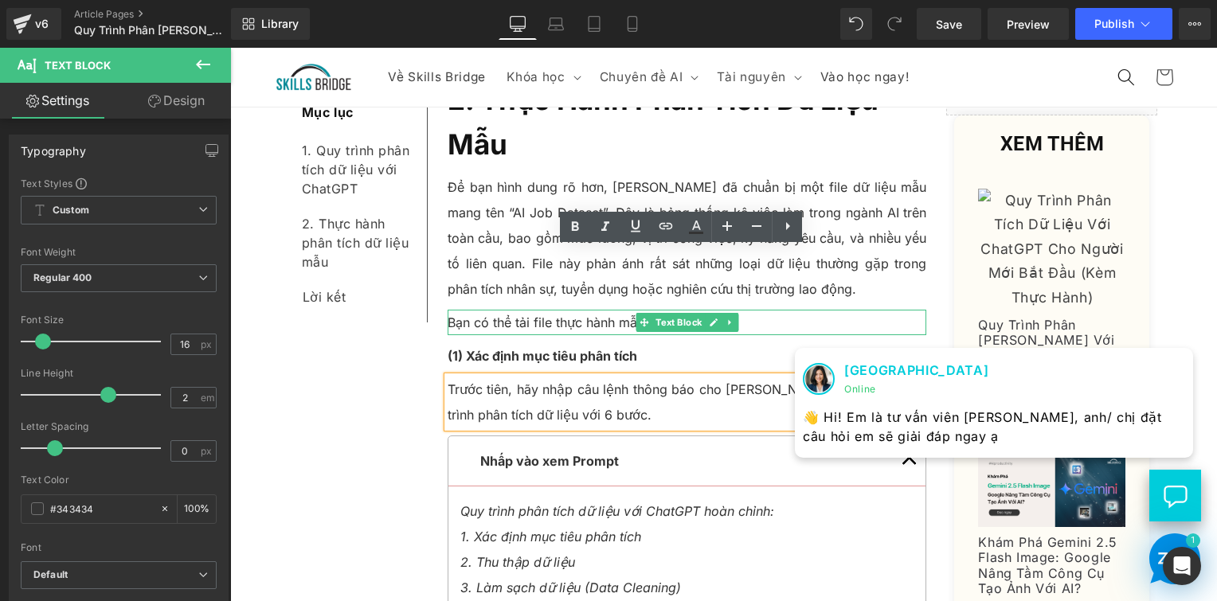
click at [593, 310] on p "Bạn có thể tải file thực hành mẫu tại đây ." at bounding box center [688, 322] width 480 height 25
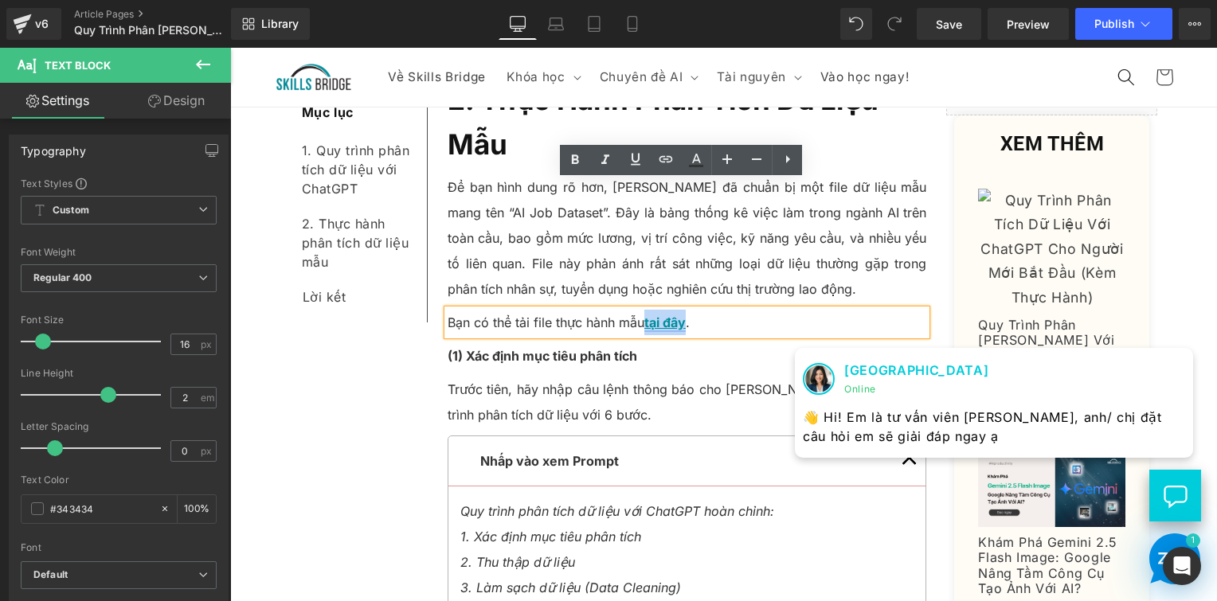
drag, startPoint x: 643, startPoint y: 194, endPoint x: 683, endPoint y: 194, distance: 39.8
click at [683, 315] on link "tại đây" at bounding box center [664, 323] width 41 height 16
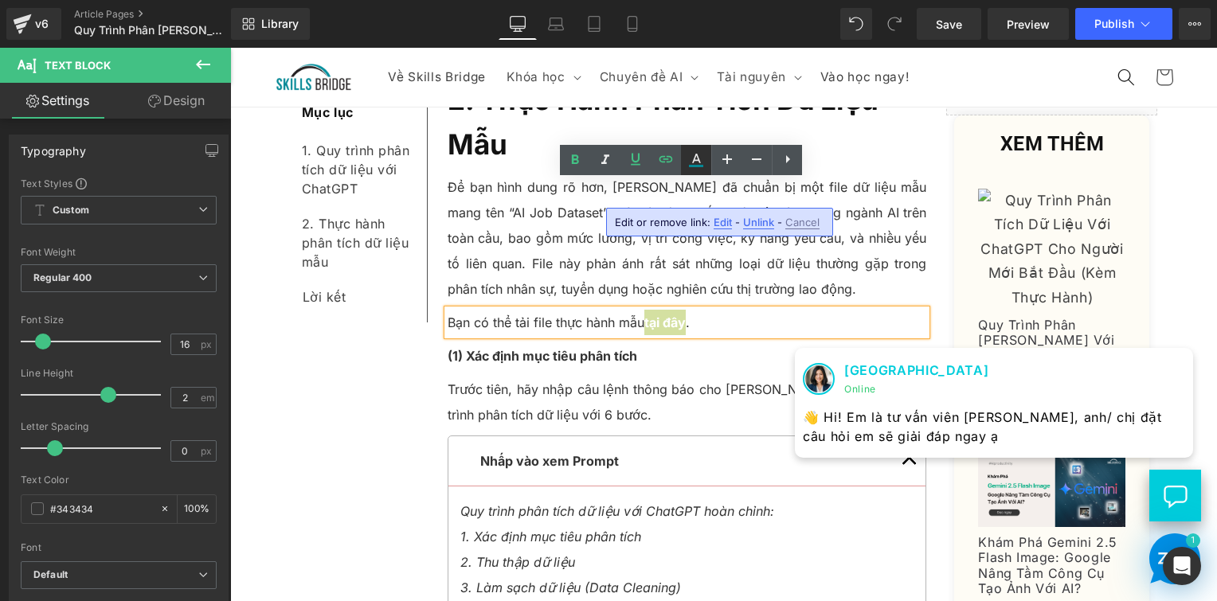
click at [696, 157] on icon at bounding box center [696, 160] width 19 height 19
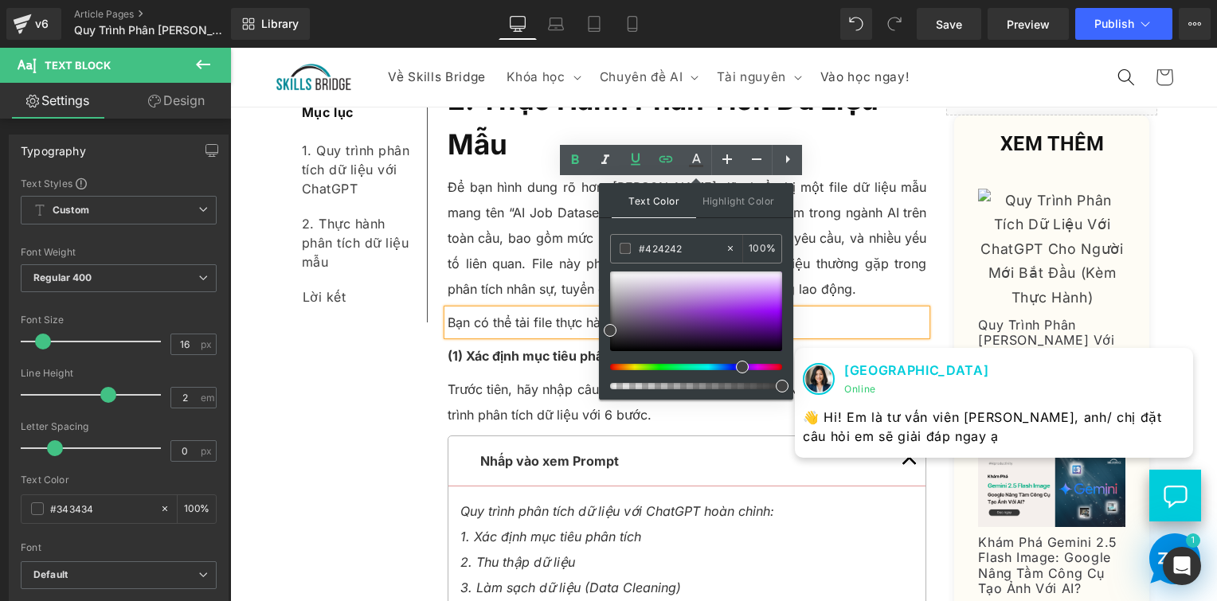
click at [736, 364] on div at bounding box center [690, 367] width 172 height 6
click at [732, 364] on div at bounding box center [690, 367] width 172 height 6
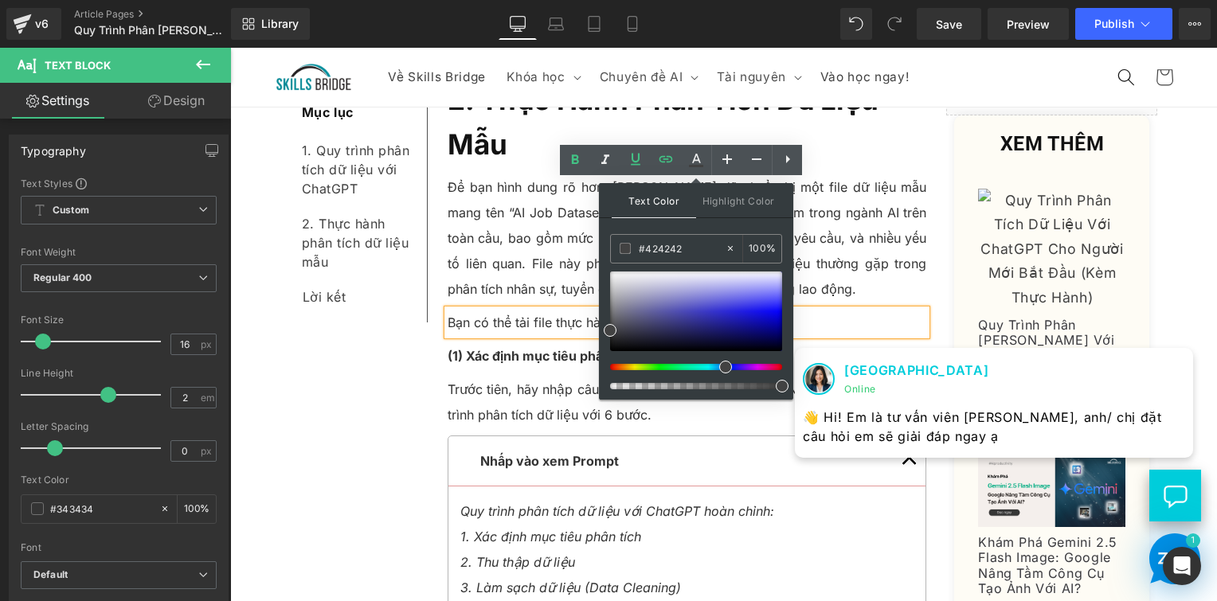
drag, startPoint x: 735, startPoint y: 366, endPoint x: 717, endPoint y: 365, distance: 18.3
click at [717, 365] on div at bounding box center [690, 367] width 172 height 6
drag, startPoint x: 721, startPoint y: 311, endPoint x: 783, endPoint y: 309, distance: 62.2
click at [782, 309] on div at bounding box center [696, 312] width 172 height 80
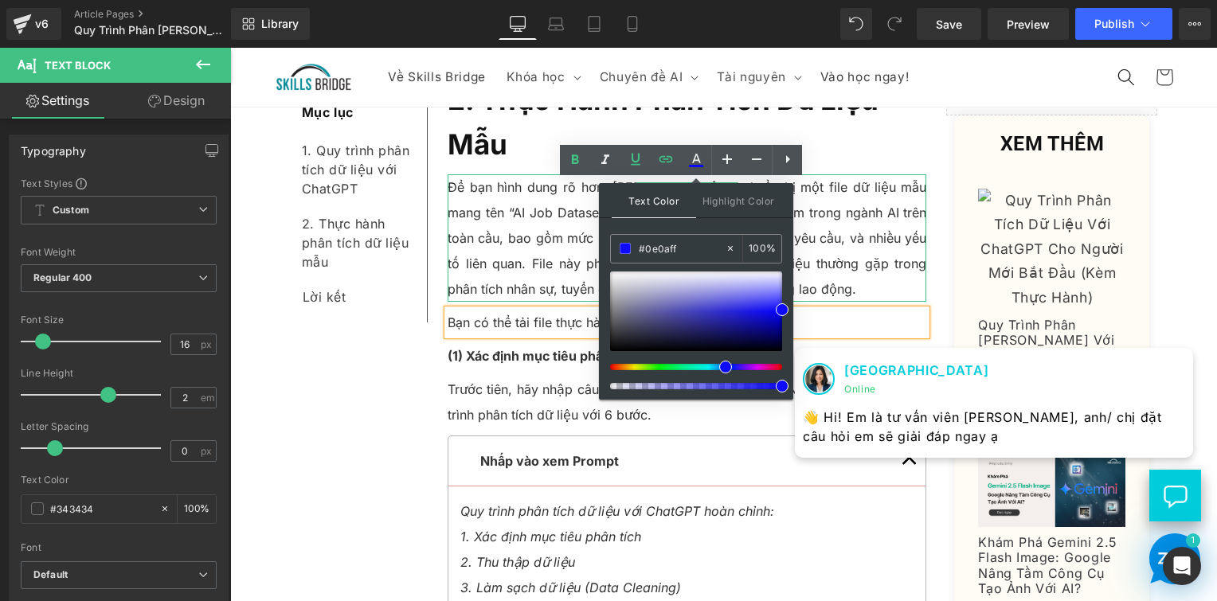
click at [871, 174] on p "Để bạn hình dung rõ hơn, [PERSON_NAME] đã chuẩn bị một file dữ liệu mẫu mang tê…" at bounding box center [688, 237] width 480 height 127
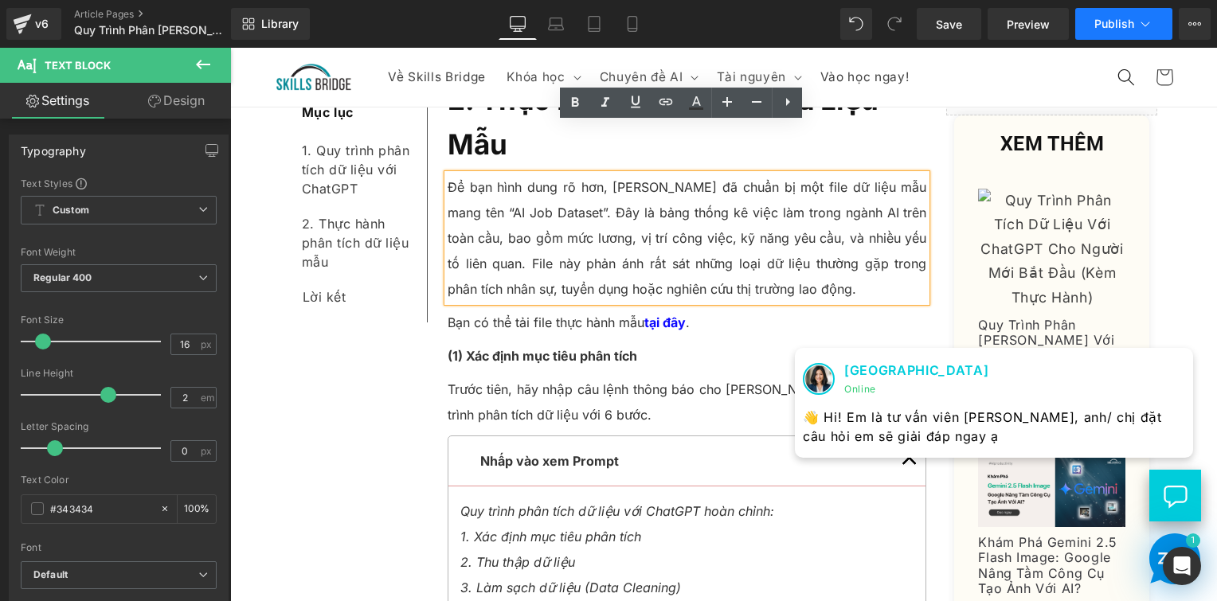
click at [1107, 20] on span "Publish" at bounding box center [1115, 24] width 40 height 13
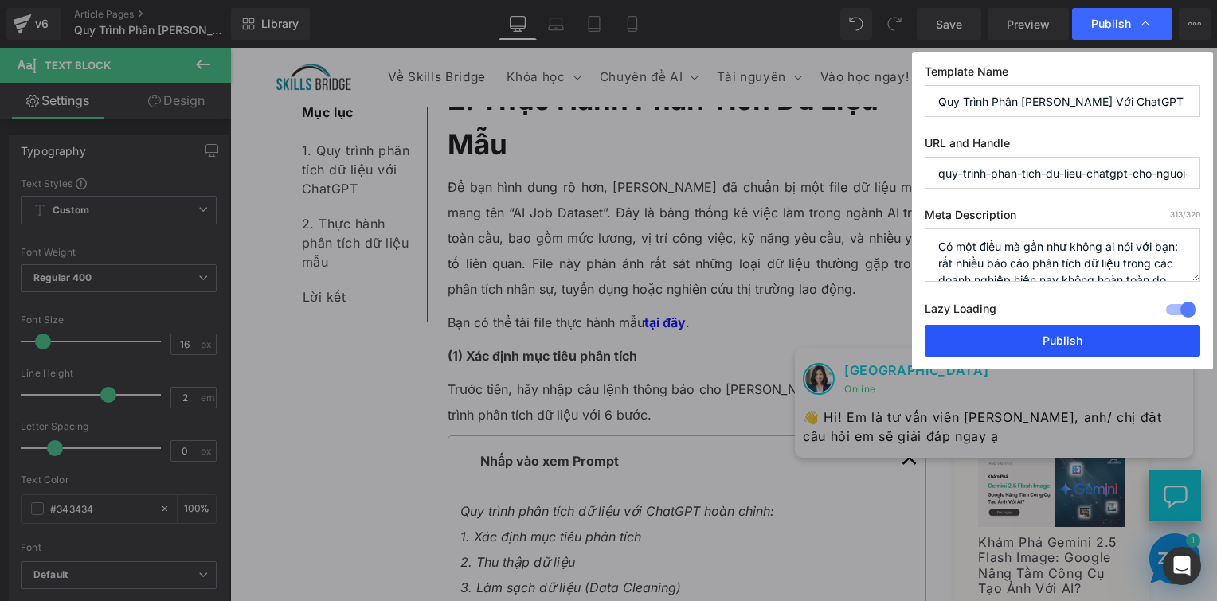
click at [997, 338] on button "Publish" at bounding box center [1063, 341] width 276 height 32
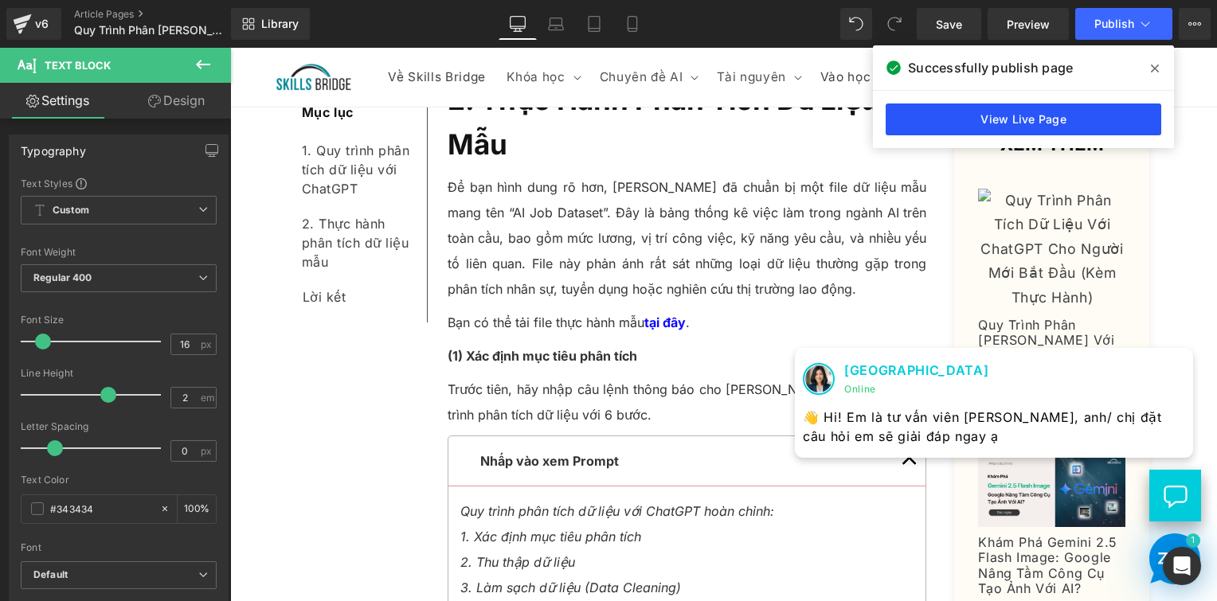
click at [1023, 122] on link "View Live Page" at bounding box center [1024, 120] width 276 height 32
